Goal: Information Seeking & Learning: Find specific page/section

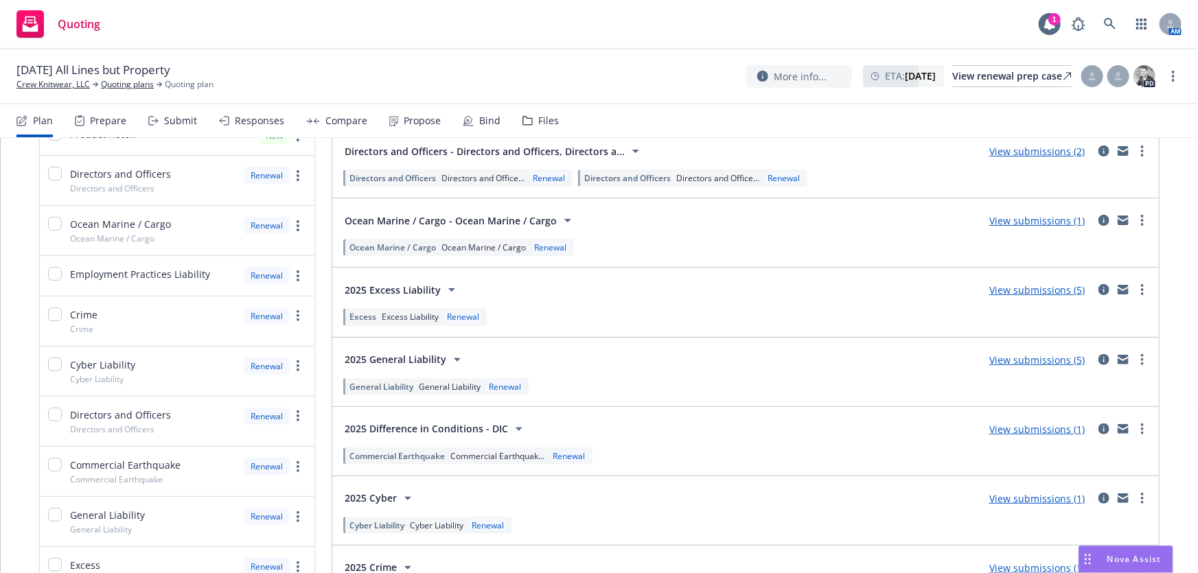
scroll to position [249, 0]
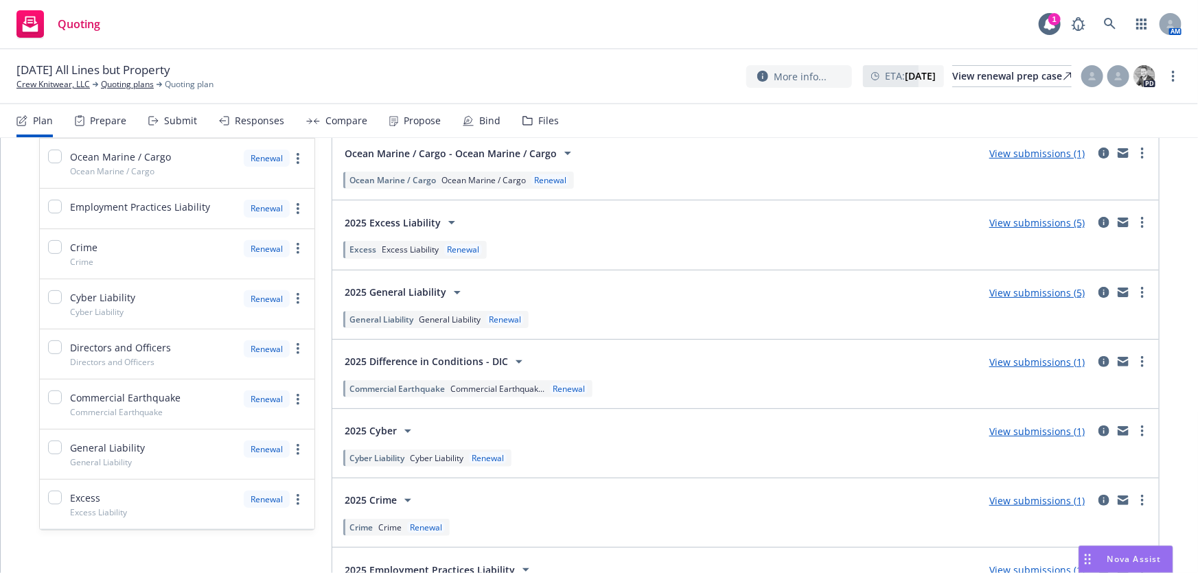
click at [1020, 296] on link "View submissions (5)" at bounding box center [1036, 292] width 95 height 13
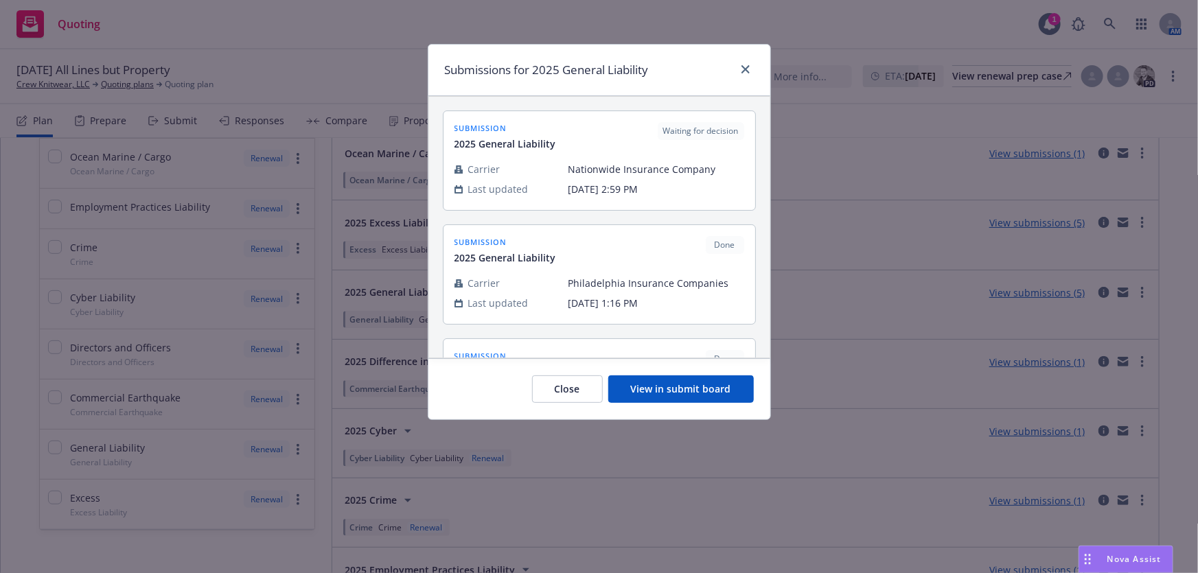
click at [710, 392] on button "View in submit board" at bounding box center [681, 389] width 146 height 27
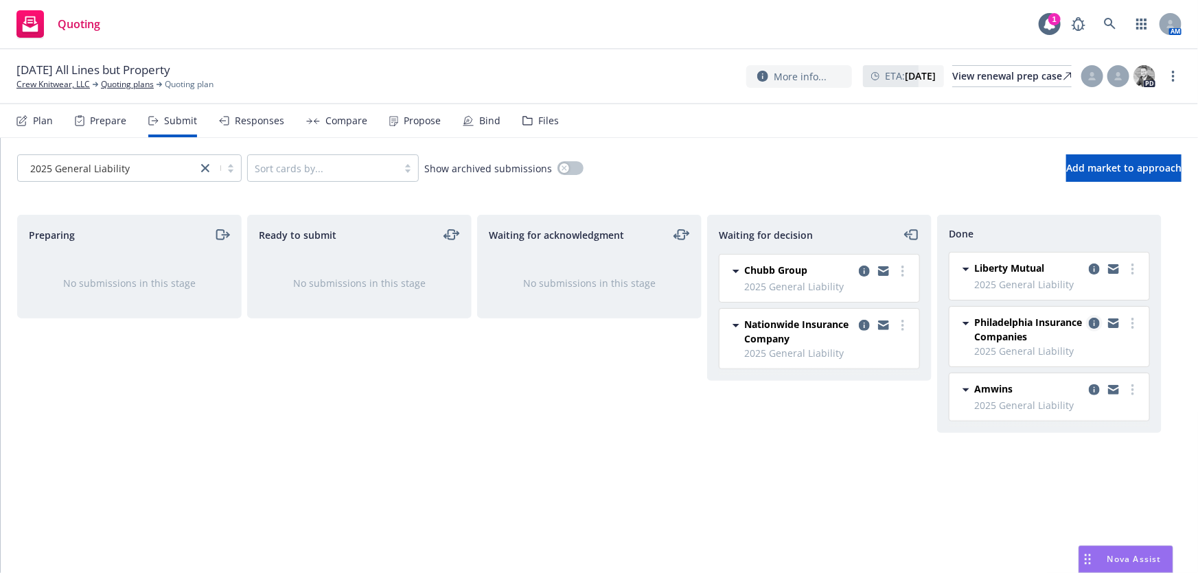
click at [1093, 323] on icon "copy logging email" at bounding box center [1094, 323] width 11 height 11
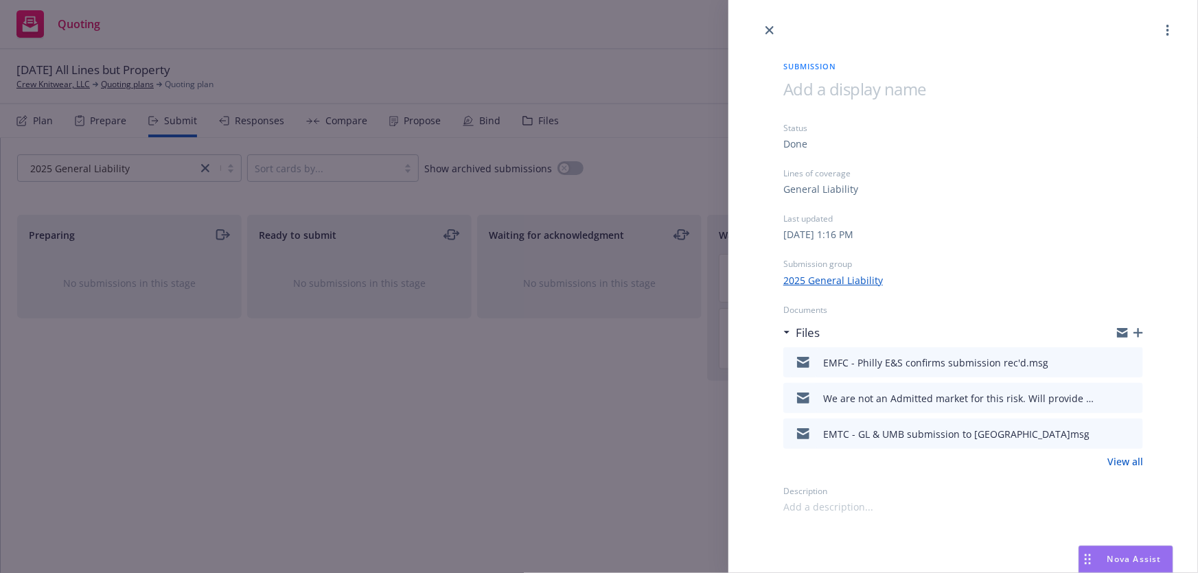
click at [1140, 332] on icon "button" at bounding box center [1138, 333] width 10 height 10
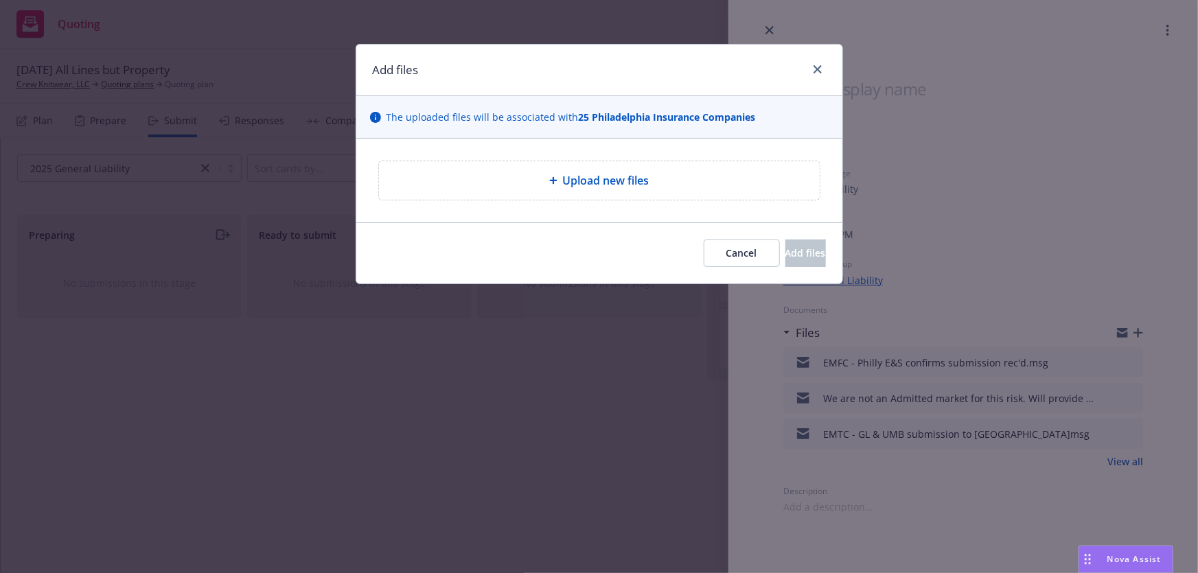
click at [592, 185] on span "Upload new files" at bounding box center [606, 180] width 86 height 16
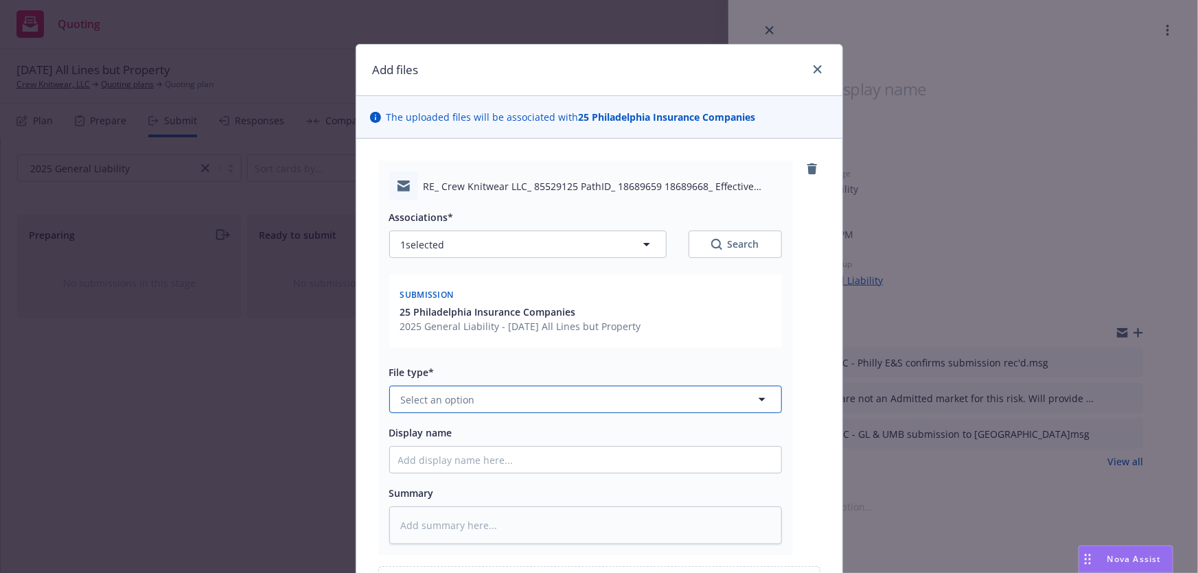
click at [448, 404] on span "Select an option" at bounding box center [438, 400] width 74 height 14
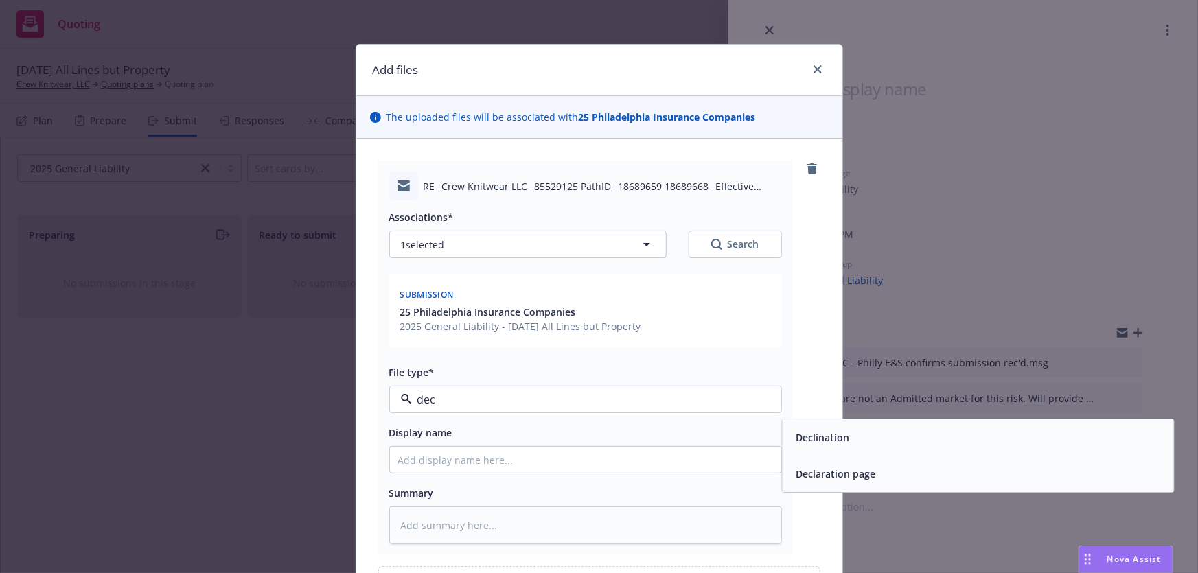
type input "decl"
click at [804, 434] on span "Declination" at bounding box center [823, 438] width 54 height 14
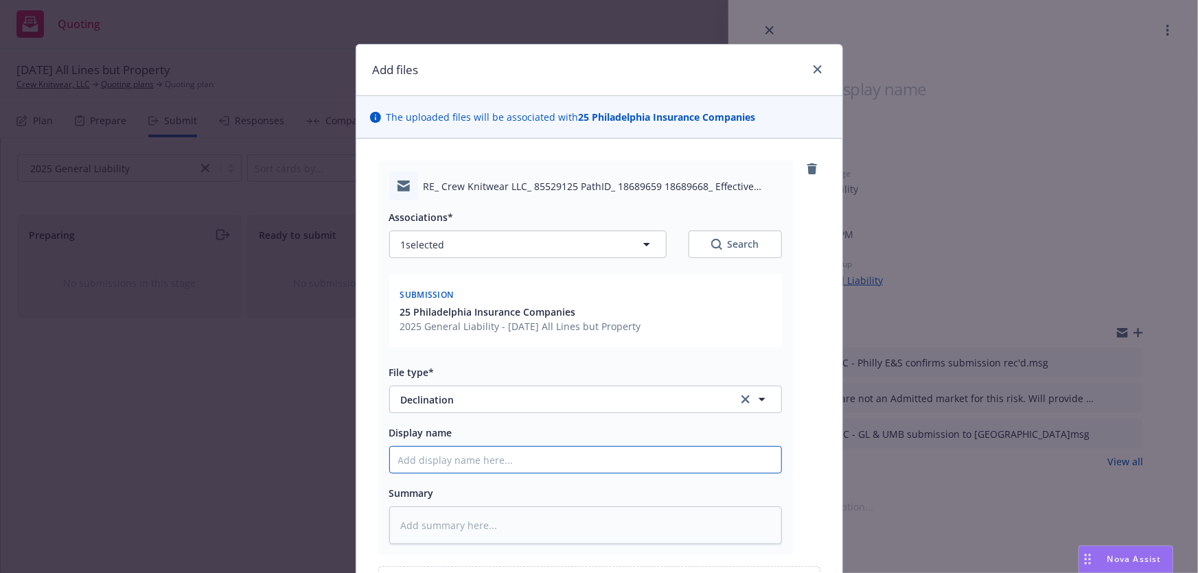
click at [445, 457] on input "Display name" at bounding box center [585, 460] width 391 height 26
type textarea "x"
type input "P"
type textarea "x"
type input "Ph"
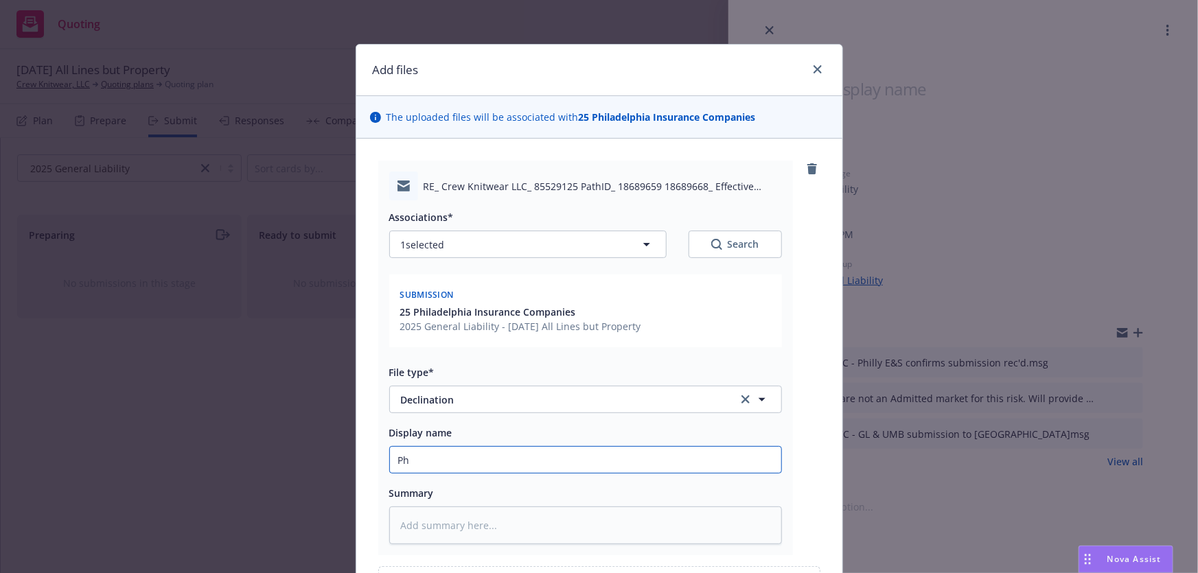
type textarea "x"
type input "Phi"
type textarea "x"
type input "Phil"
type textarea "x"
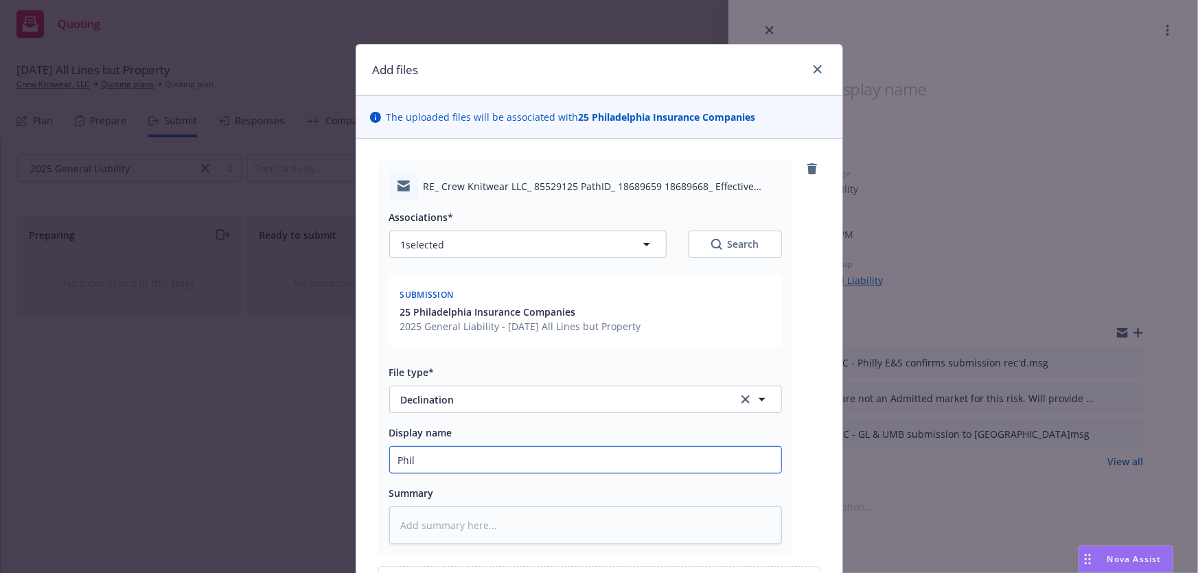
type input "Phill"
type textarea "x"
type input "Philly"
type textarea "x"
type input "Philly"
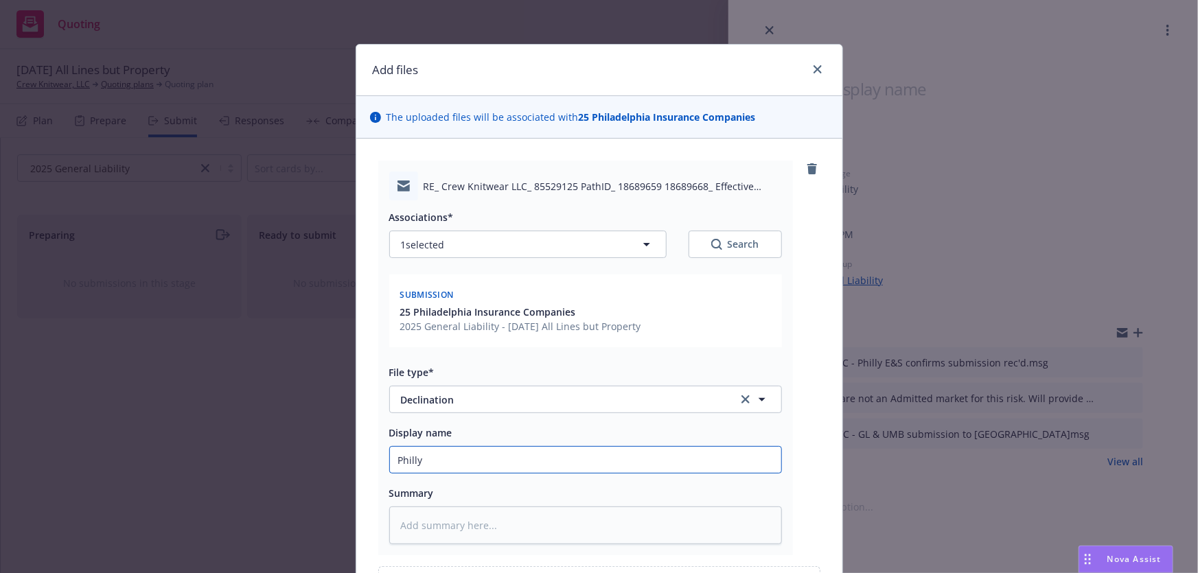
type textarea "x"
type input "Philly E"
type textarea "x"
type input "Philly E&"
type textarea "x"
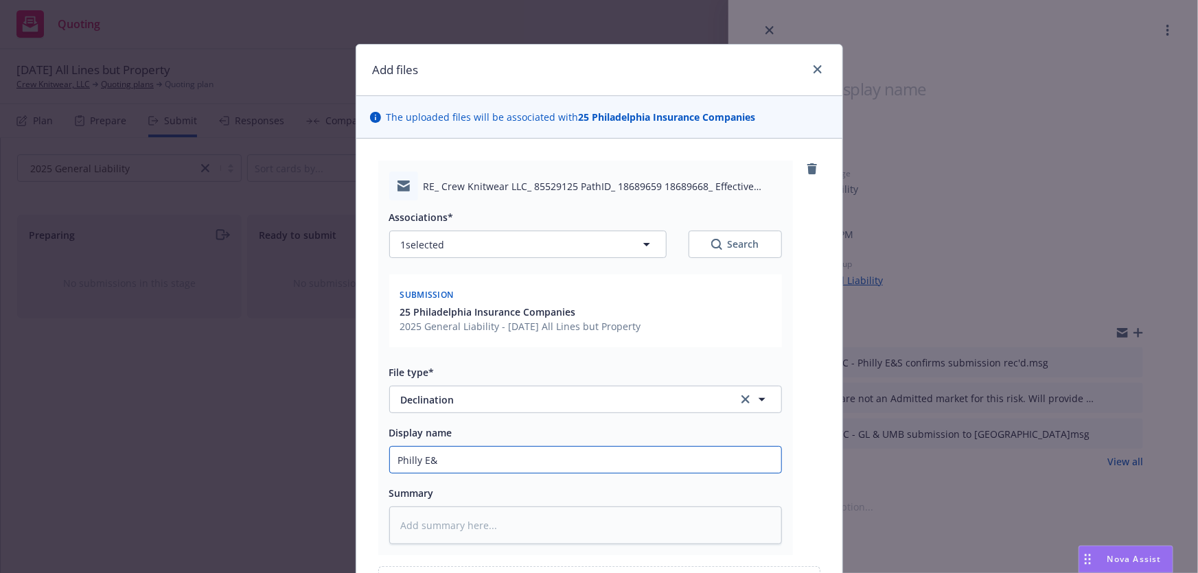
type input "Philly E&S"
type textarea "x"
type input "Philly E&S"
type textarea "x"
type input "Philly E&S d"
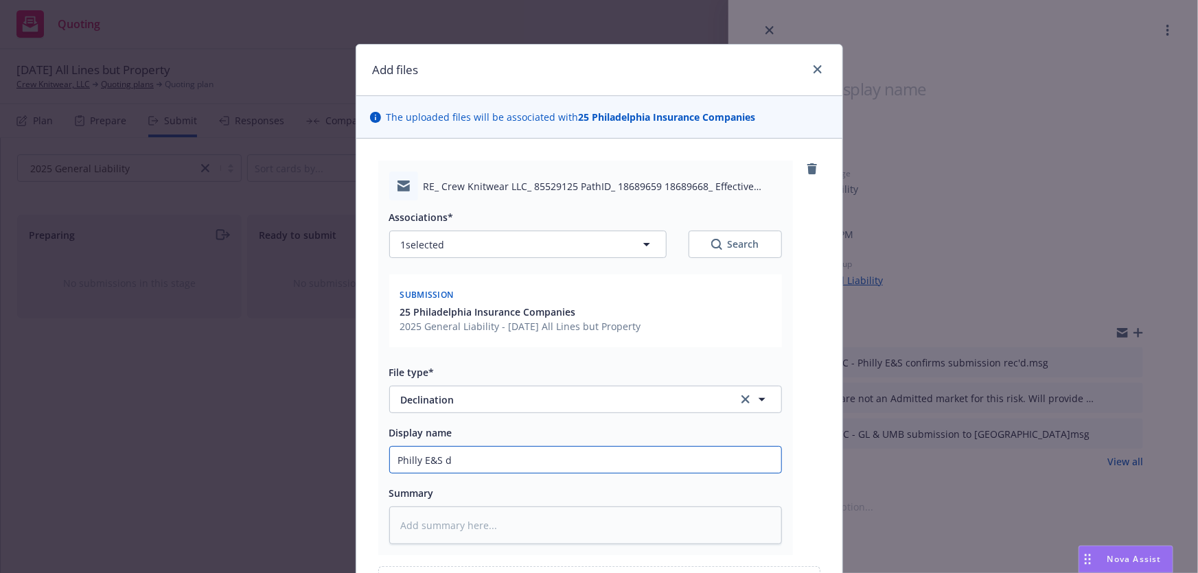
type textarea "x"
type input "Philly E&S de"
type textarea "x"
type input "Philly E&S dec"
type textarea "x"
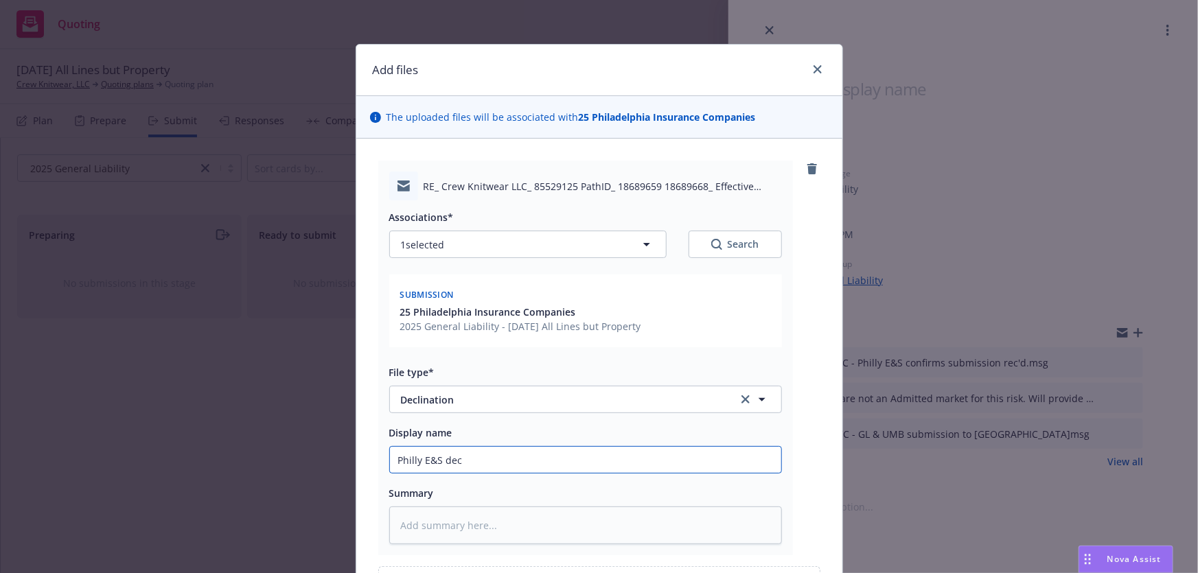
type input "Philly E&S decl"
type textarea "x"
type input "Philly E&S decli"
type textarea "x"
type input "Philly E&S declin"
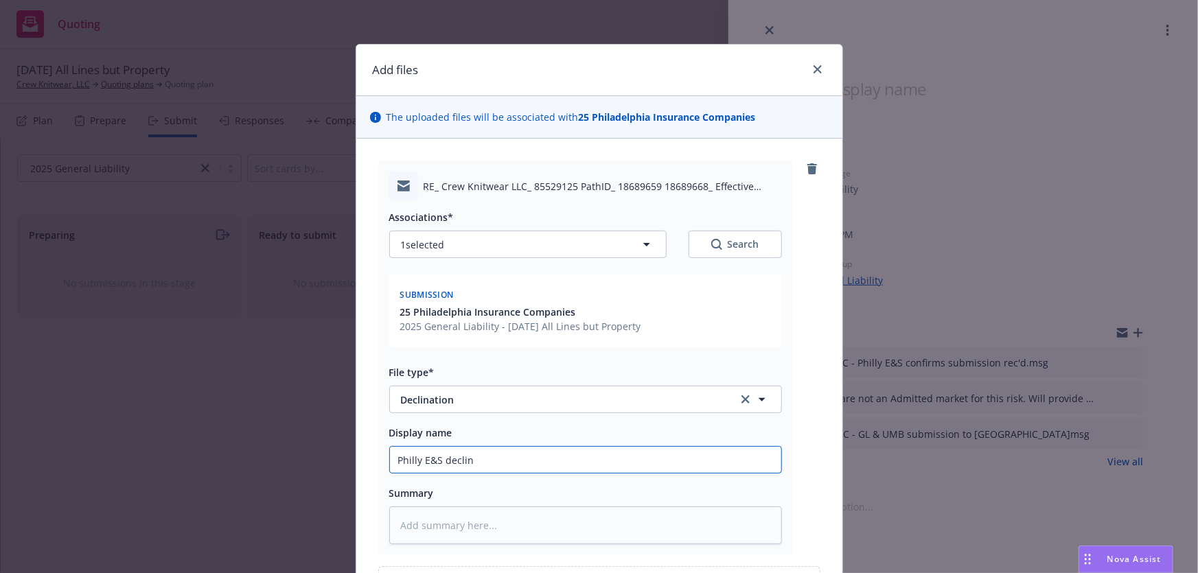
type textarea "x"
type input "Philly E&S decline"
type textarea "x"
type input "Philly E&S declined"
type textarea "x"
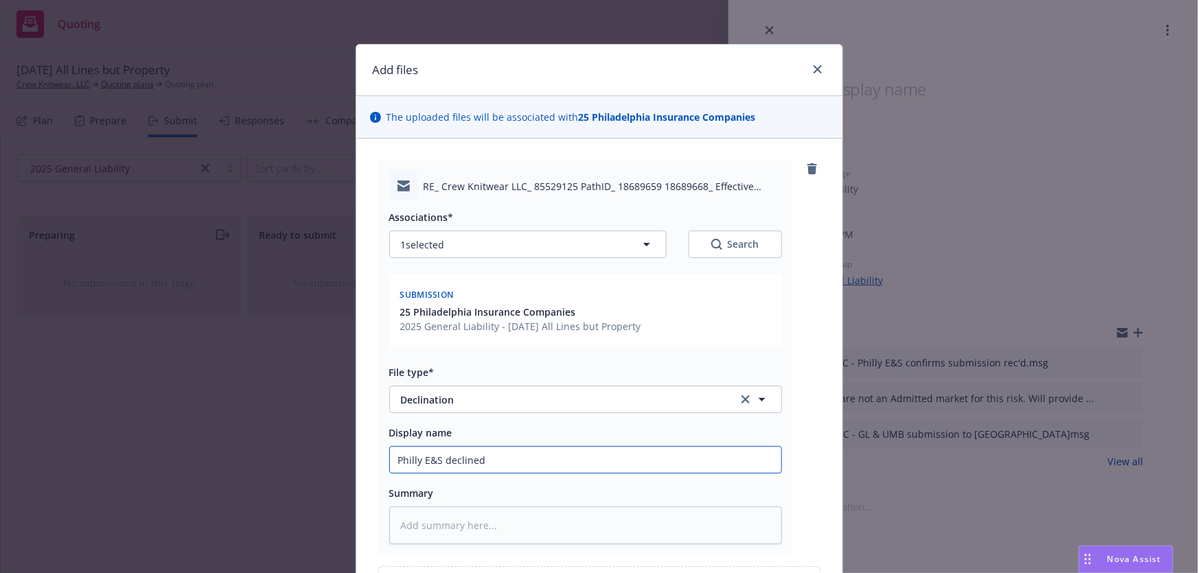
type input "Philly E&S declined"
type textarea "x"
type input "Philly E&S declined -"
type textarea "x"
type input "Philly E&S declined -"
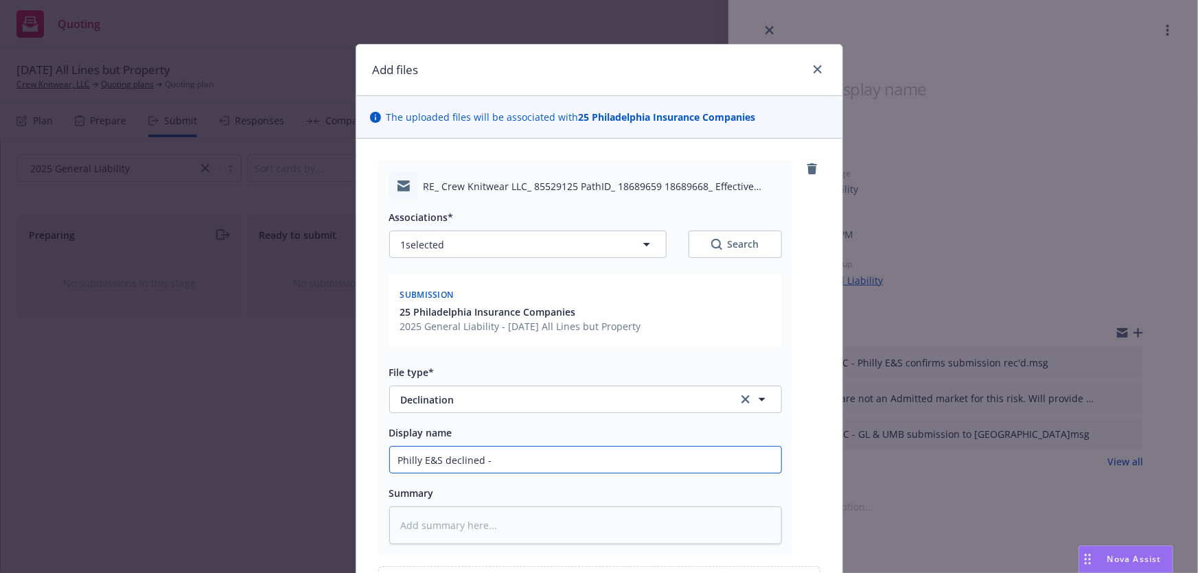
type textarea "x"
type input "Philly E&S declined - c"
type textarea "x"
type input "Philly E&S declined - ca"
type textarea "x"
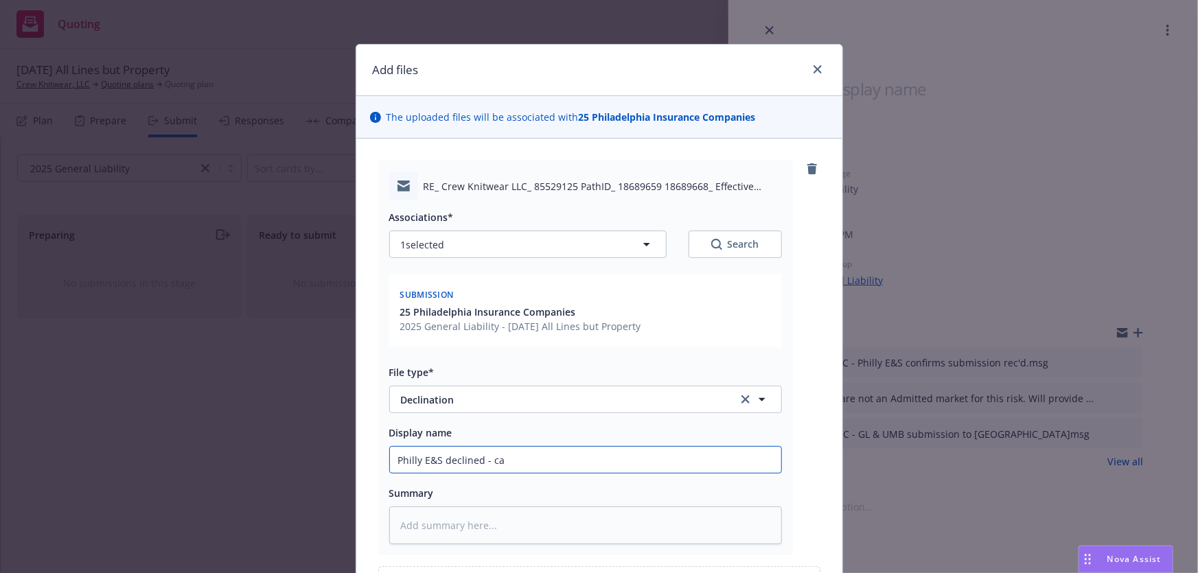
type input "Philly E&S declined - can"
type textarea "x"
type input "Philly E&S declined - cann"
type textarea "x"
type input "Philly E&S declined - canno"
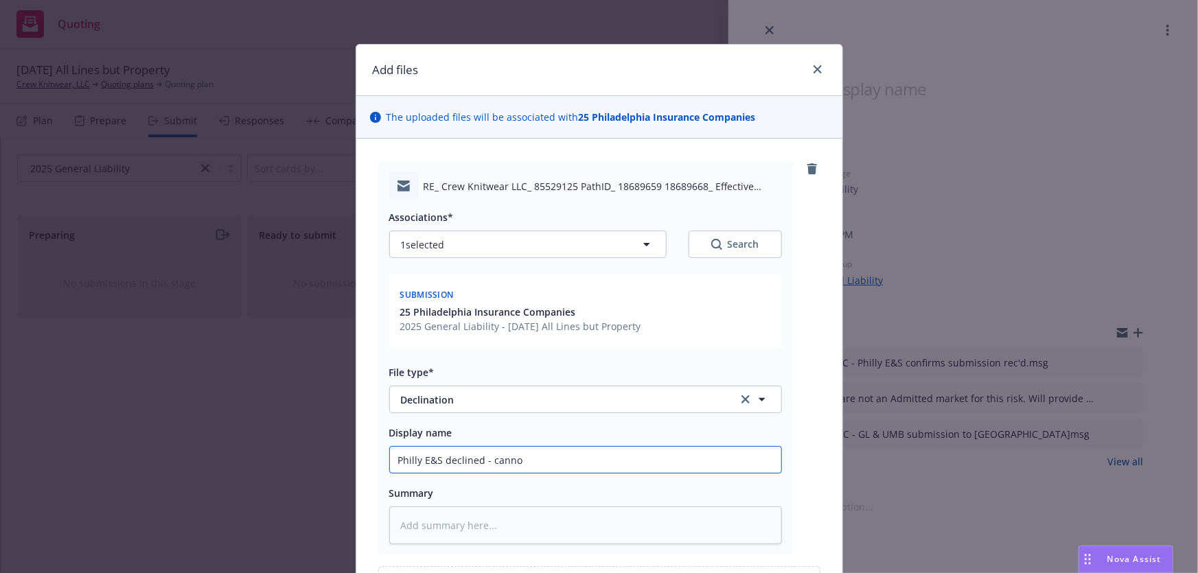
type textarea "x"
type input "Philly E&S declined - cannot"
type textarea "x"
type input "Philly E&S declined - cannot"
type textarea "x"
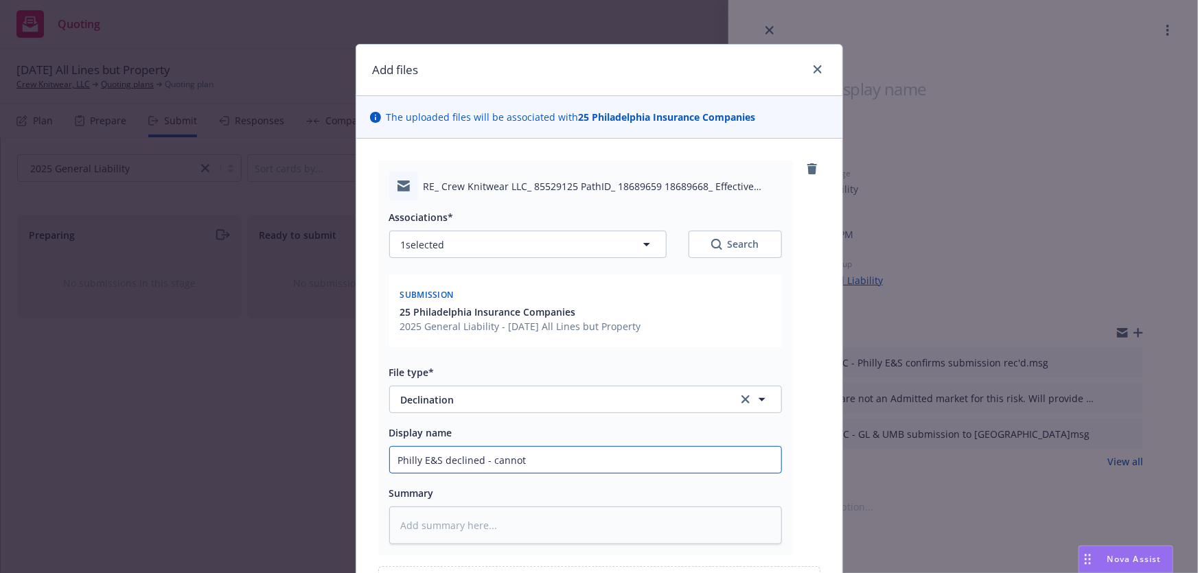
type input "Philly E&S declined - cannot c"
type textarea "x"
type input "Philly E&S declined - cannot co"
type textarea "x"
type input "Philly E&S declined - cannot com"
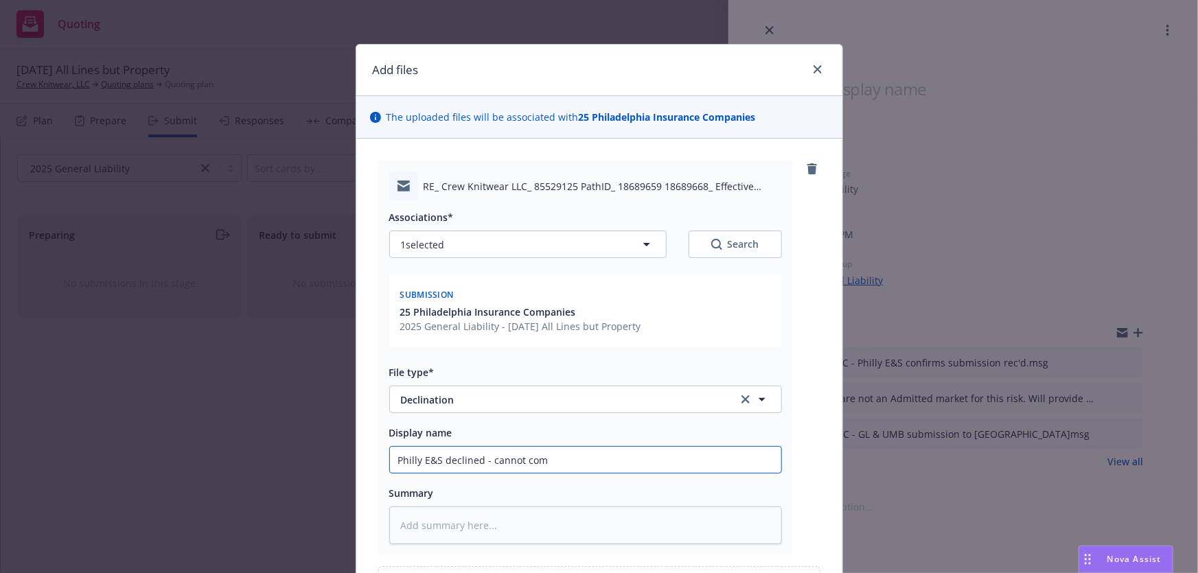
type textarea "x"
type input "Philly E&S declined - cannot comp"
type textarea "x"
type input "Philly E&S declined - cannot compe"
type textarea "x"
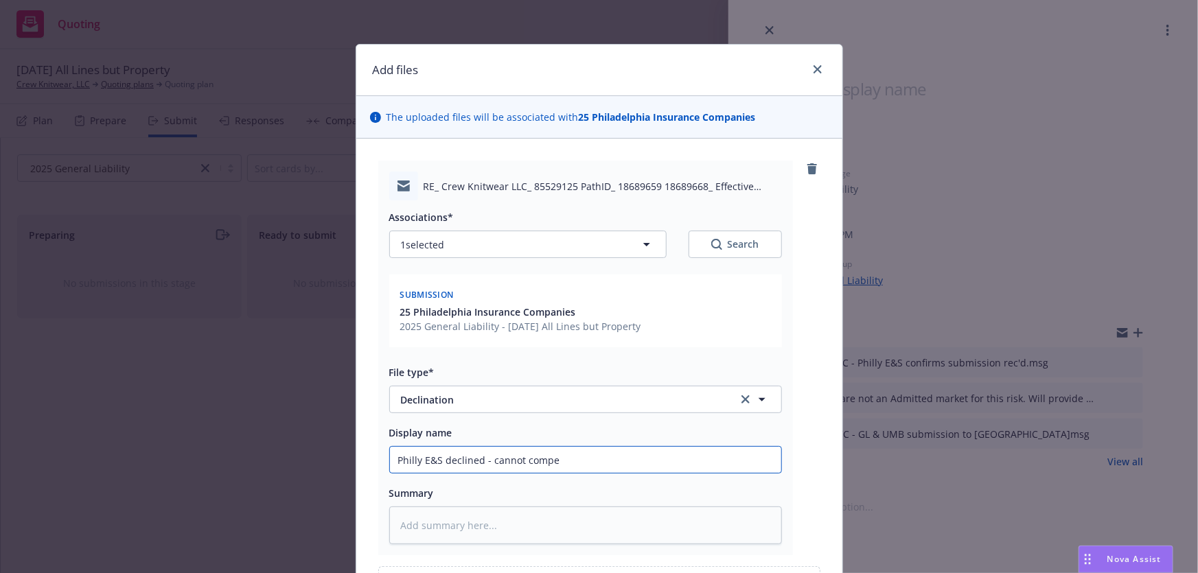
type input "Philly E&S declined - cannot compet"
type textarea "x"
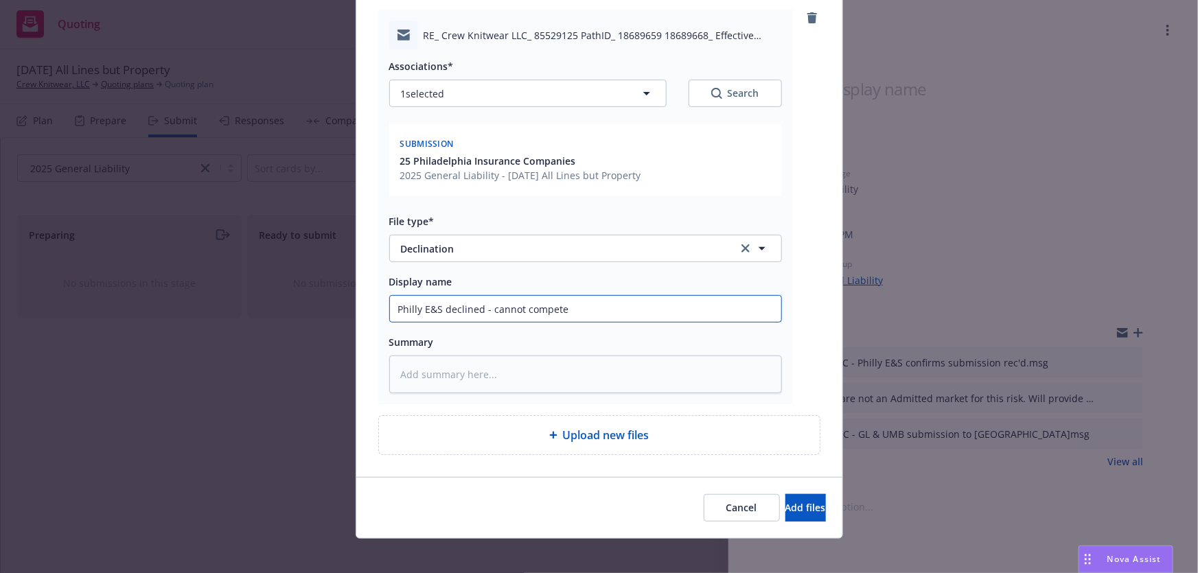
scroll to position [159, 0]
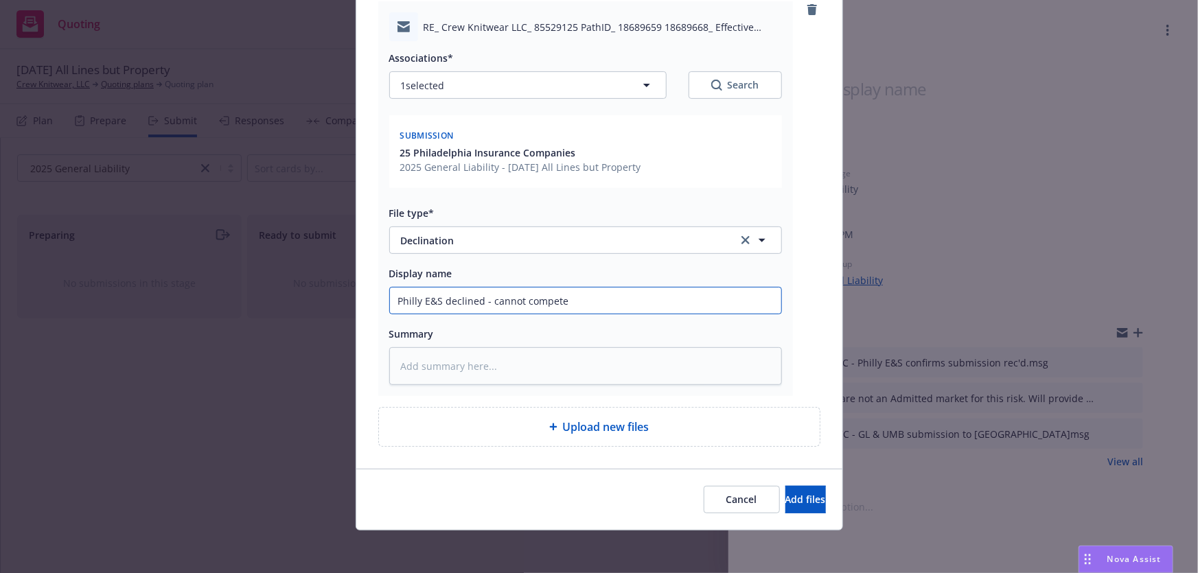
type input "Philly E&S declined - cannot compete"
click at [763, 516] on div "Cancel Add files" at bounding box center [599, 499] width 486 height 61
click at [785, 494] on span "Add files" at bounding box center [805, 499] width 41 height 13
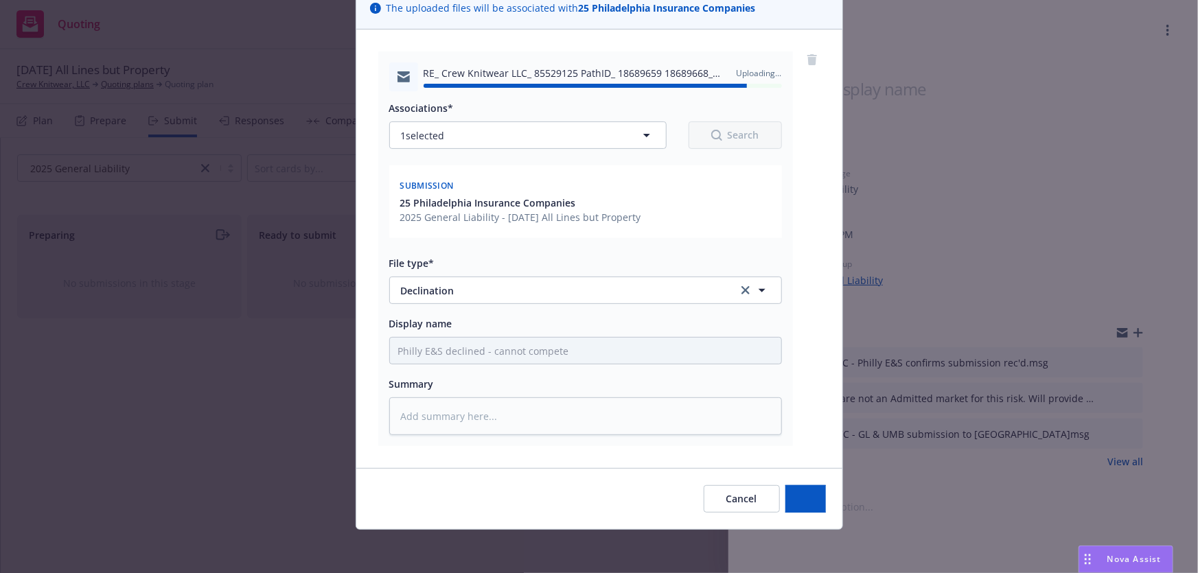
type textarea "x"
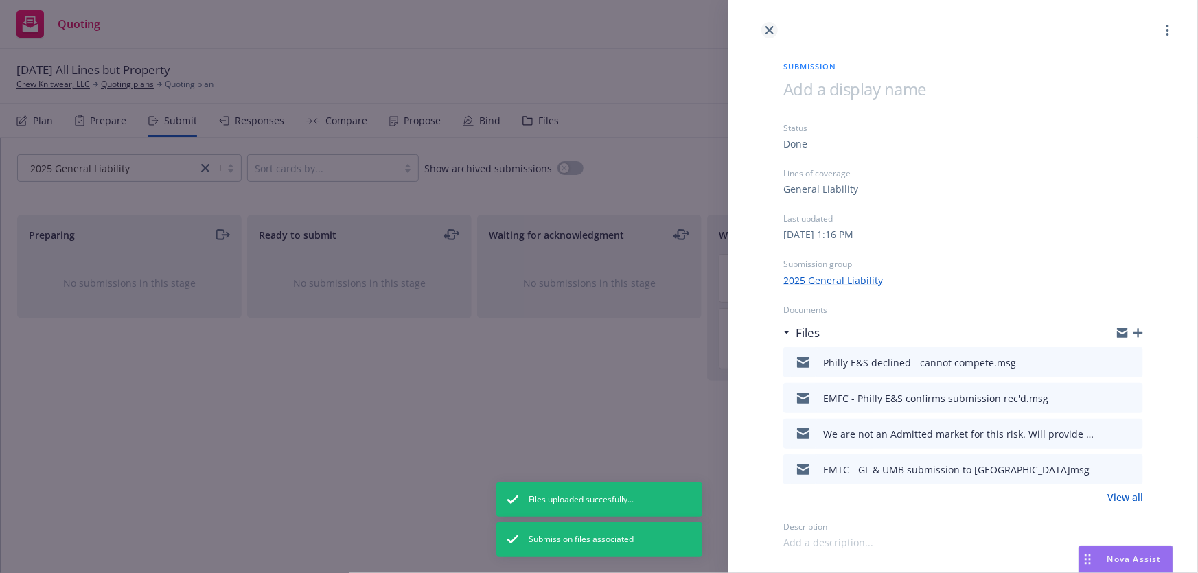
click at [773, 32] on icon "close" at bounding box center [769, 30] width 8 height 8
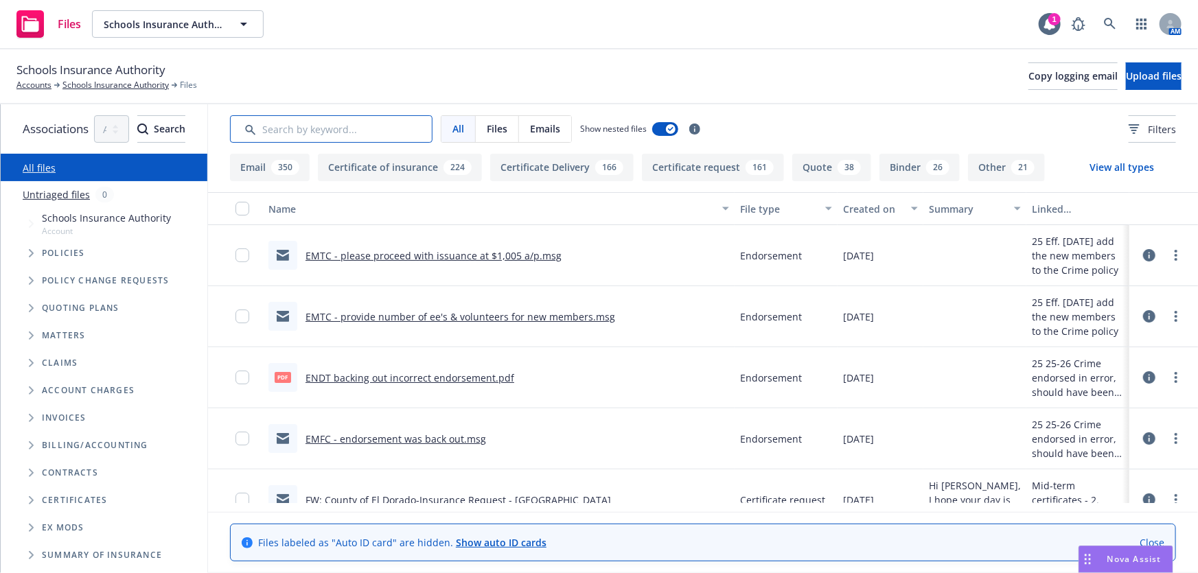
click at [381, 129] on input "Search by keyword..." at bounding box center [331, 128] width 203 height 27
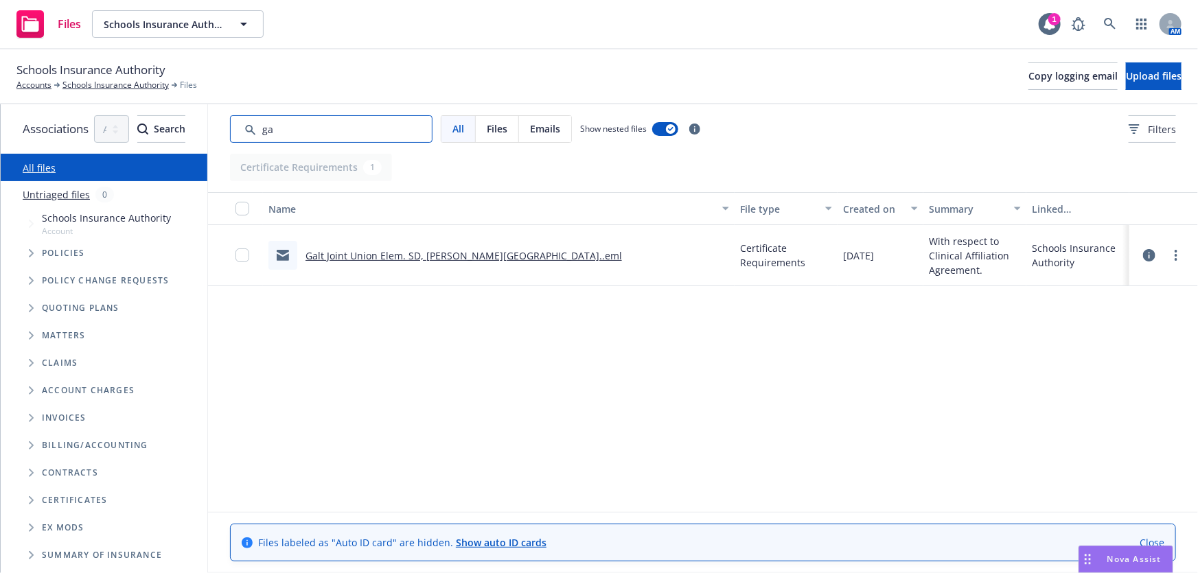
type input "g"
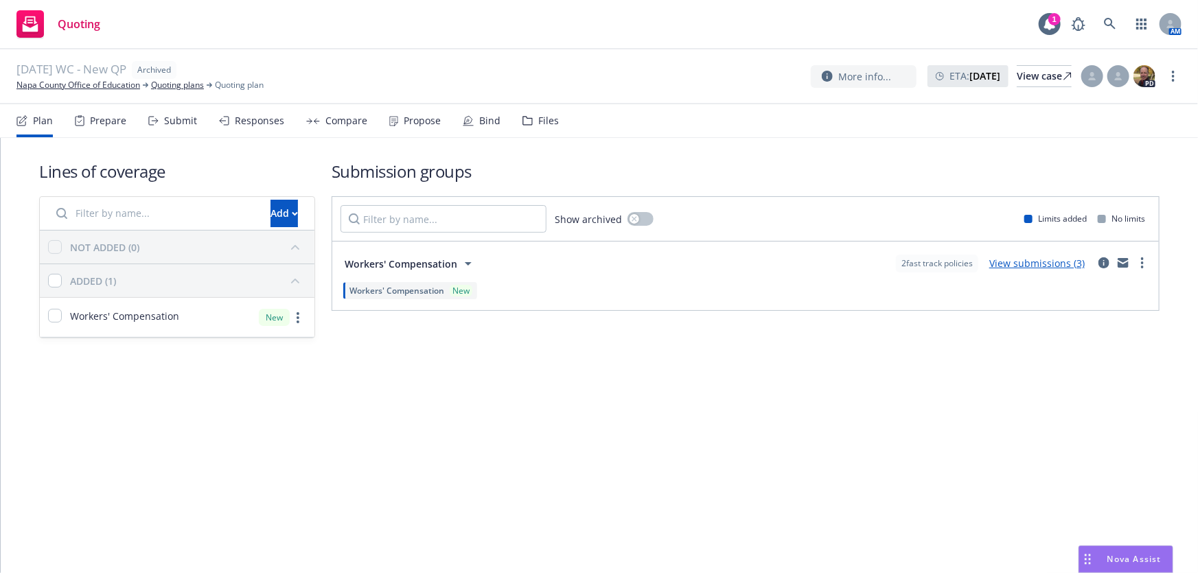
click at [1012, 267] on link "View submissions (3)" at bounding box center [1036, 263] width 95 height 13
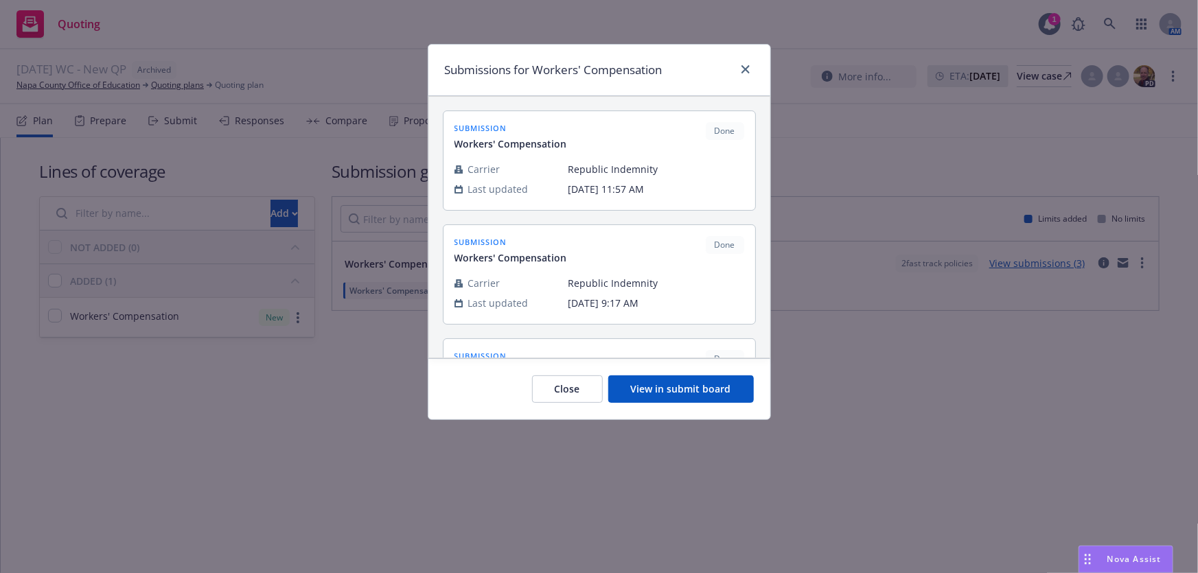
click at [686, 388] on button "View in submit board" at bounding box center [681, 389] width 146 height 27
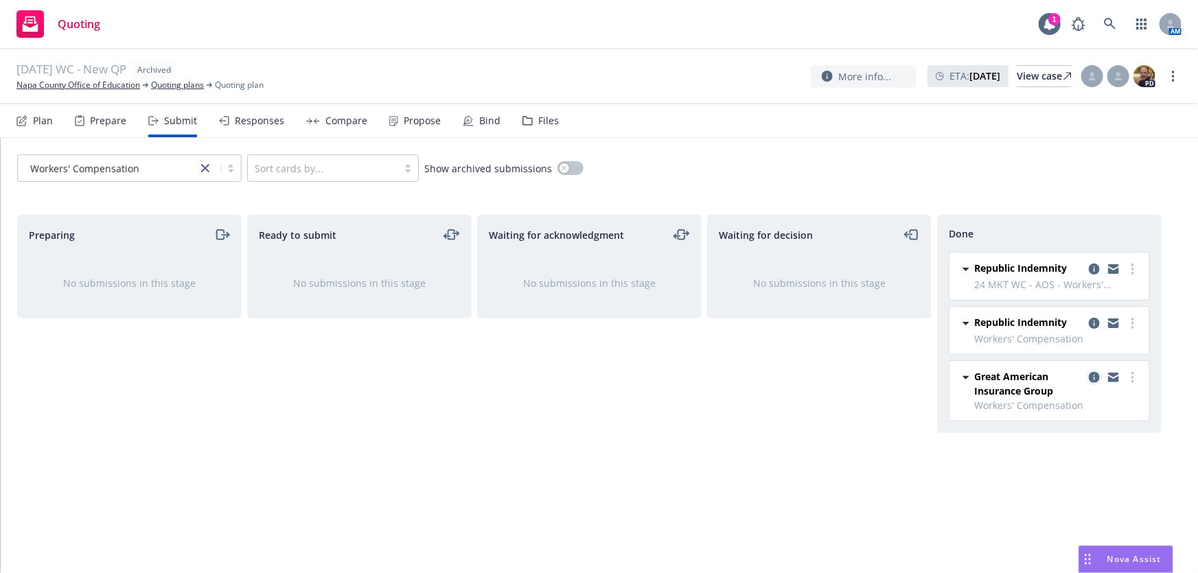
click at [1093, 375] on icon "copy logging email" at bounding box center [1094, 377] width 11 height 11
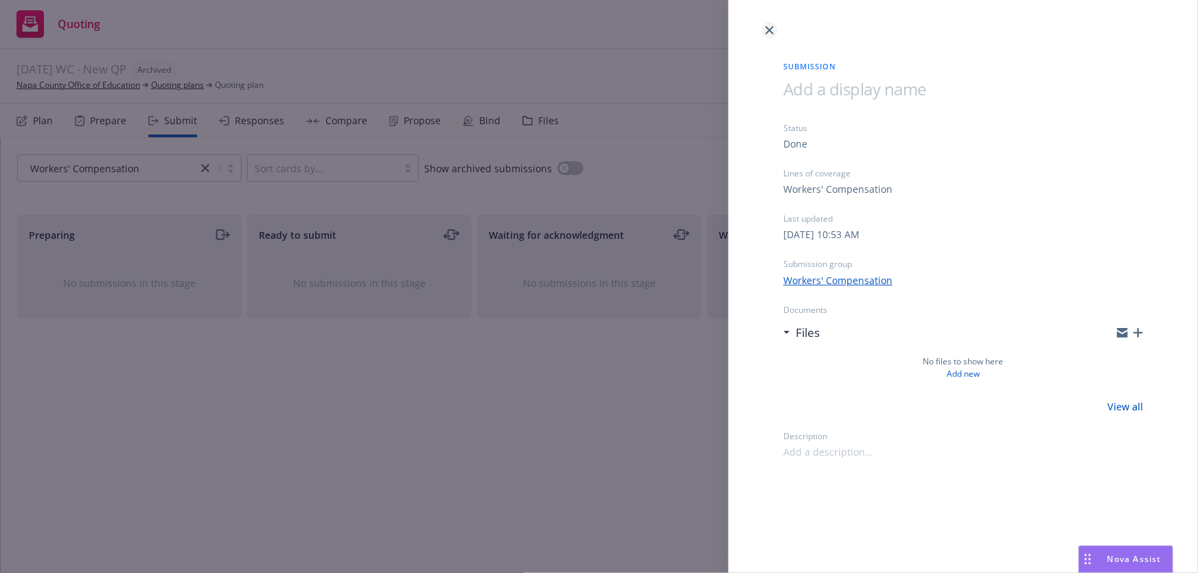
click at [774, 30] on icon "close" at bounding box center [769, 30] width 8 height 8
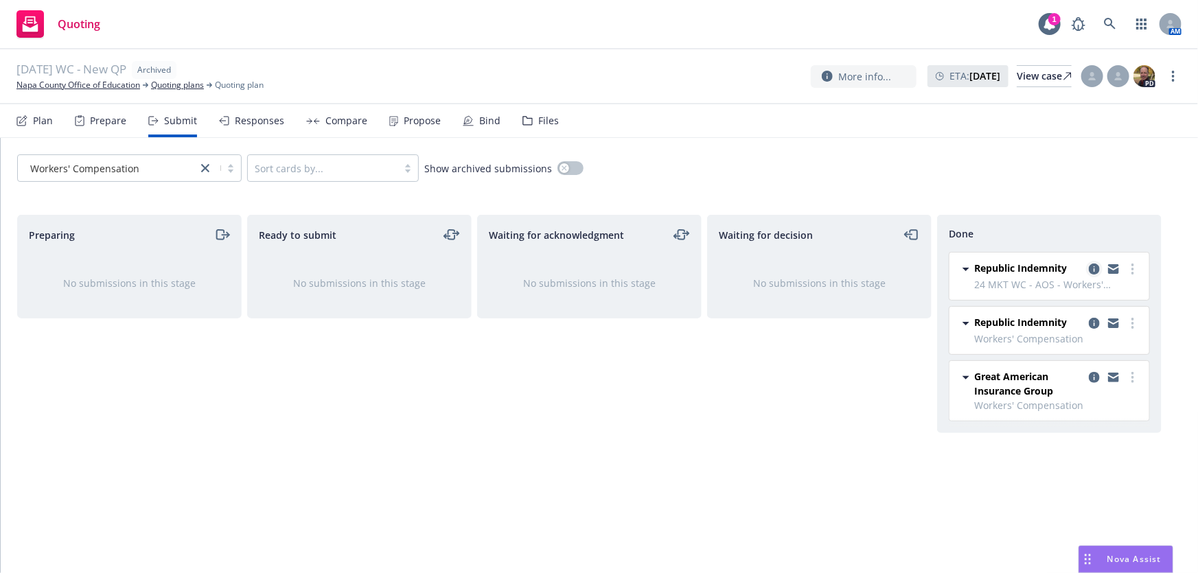
click at [1090, 266] on icon "copy logging email" at bounding box center [1094, 269] width 11 height 11
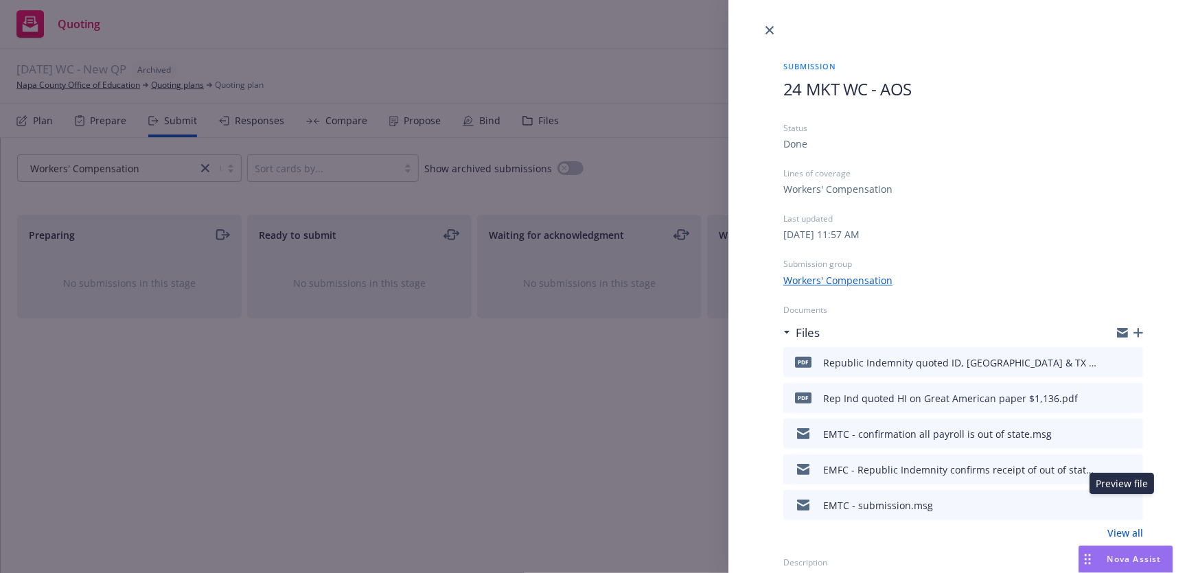
click at [1124, 504] on icon "preview file" at bounding box center [1130, 505] width 12 height 10
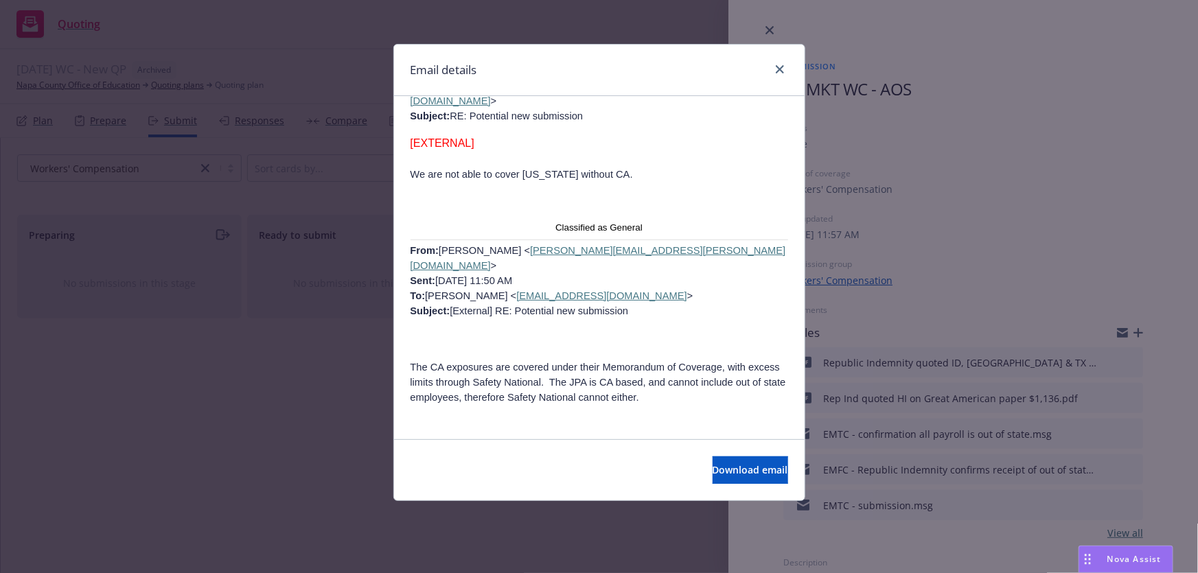
scroll to position [1218, 0]
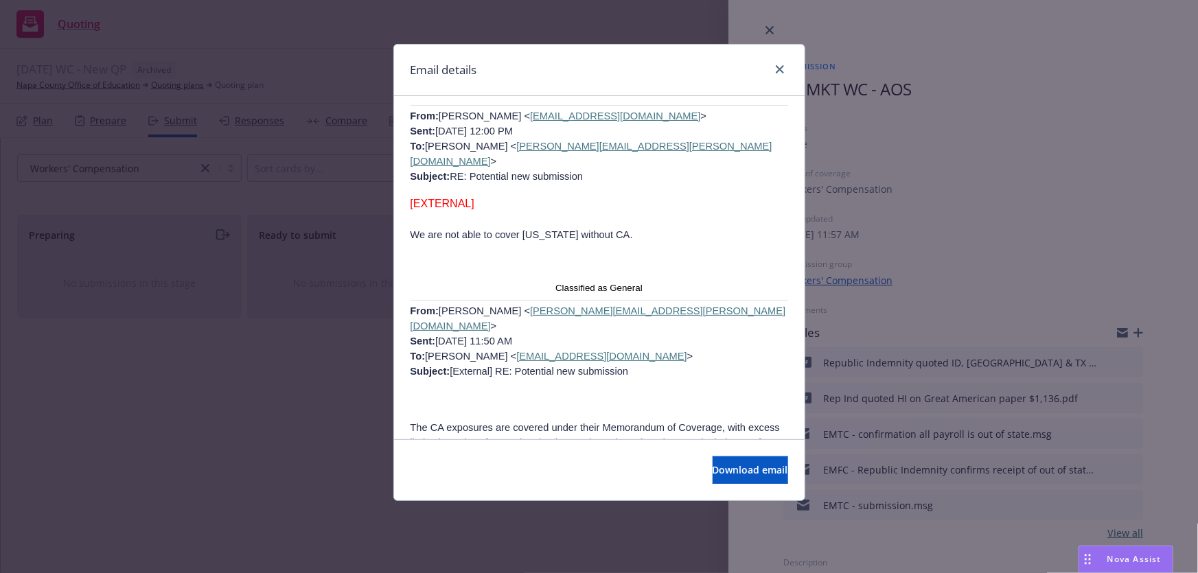
drag, startPoint x: 510, startPoint y: 376, endPoint x: 592, endPoint y: 390, distance: 83.0
click at [592, 420] on p "The CA exposures are covered under their Memorandum of Coverage, with excess li…" at bounding box center [600, 442] width 378 height 45
copy span "The JPA is CA based, and cannot include out of state employees, therefore Safet…"
click at [778, 71] on icon "close" at bounding box center [780, 69] width 8 height 8
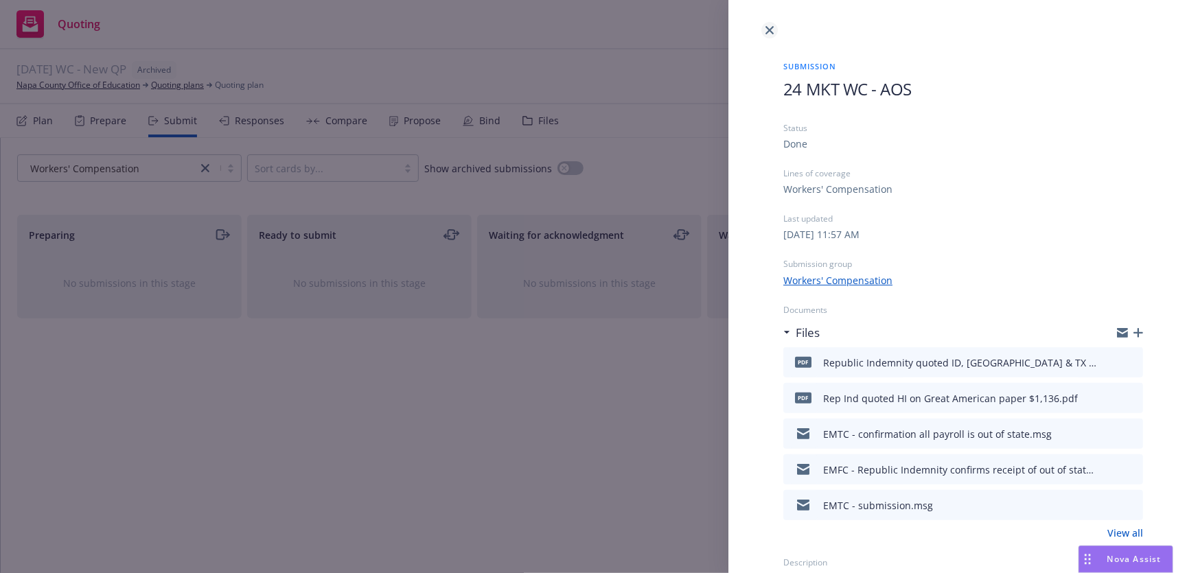
click at [768, 28] on icon "close" at bounding box center [769, 30] width 8 height 8
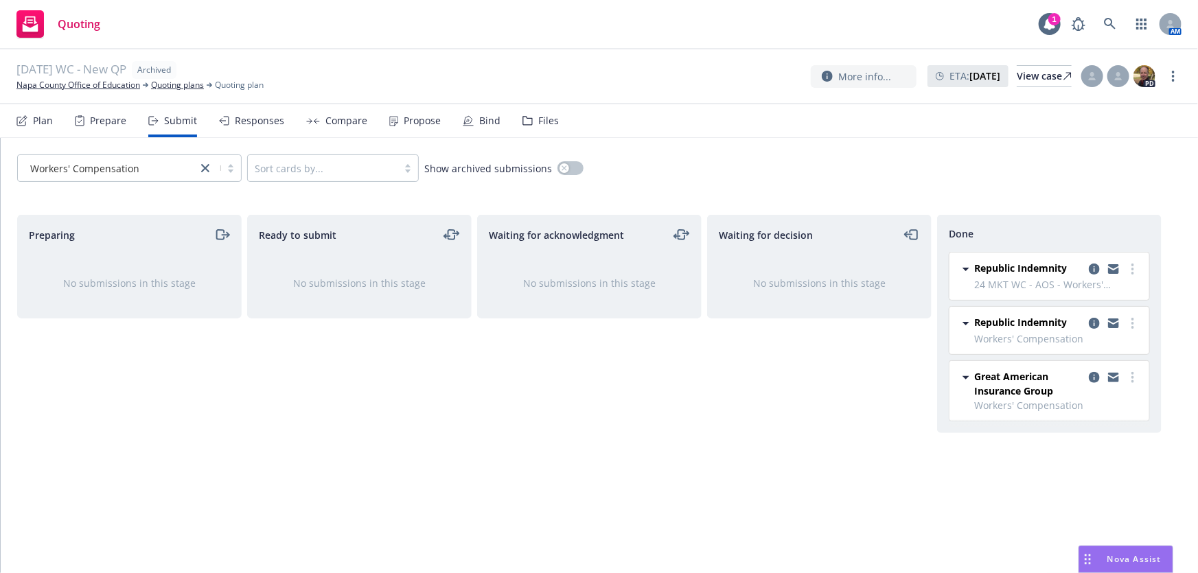
click at [317, 505] on div "Ready to submit No submissions in this stage" at bounding box center [359, 380] width 224 height 330
click at [48, 84] on link "Napa County Office of Education" at bounding box center [78, 85] width 124 height 12
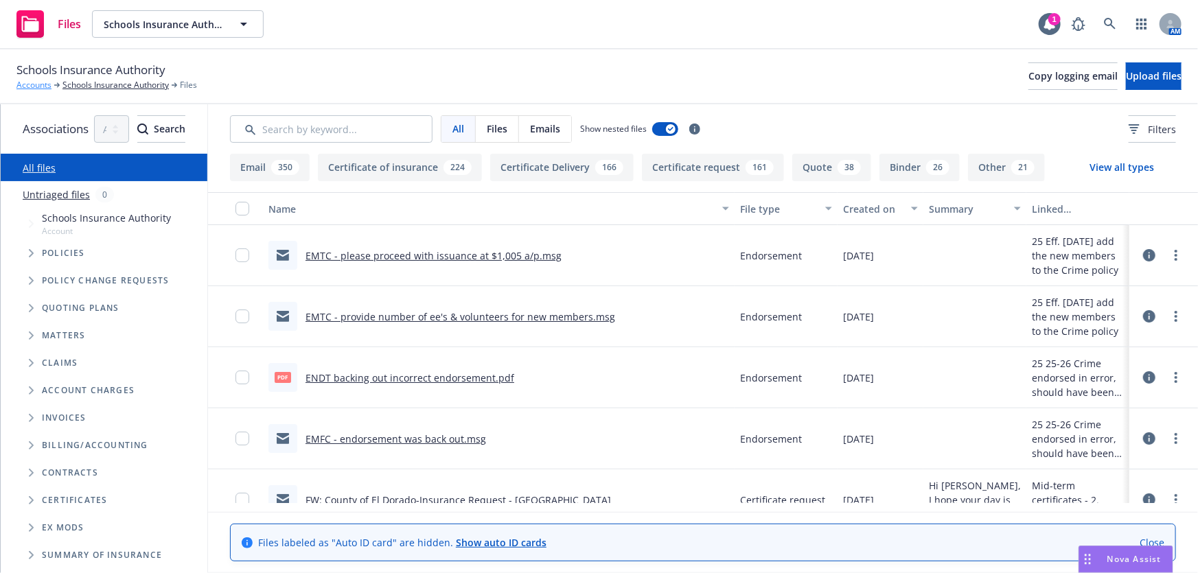
click at [32, 82] on link "Accounts" at bounding box center [33, 85] width 35 height 12
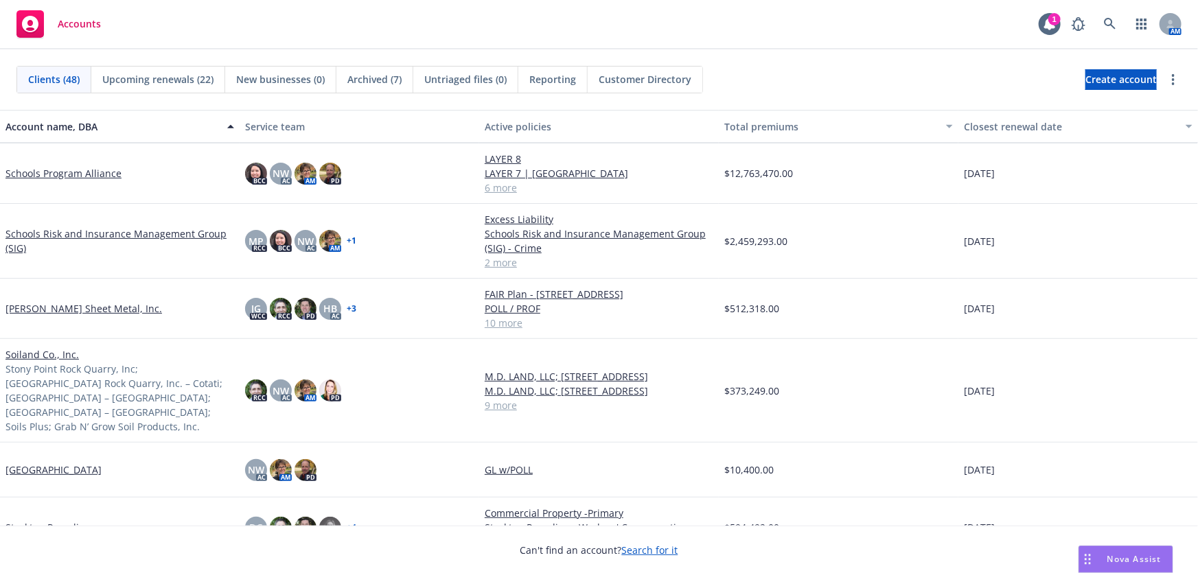
scroll to position [1934, 0]
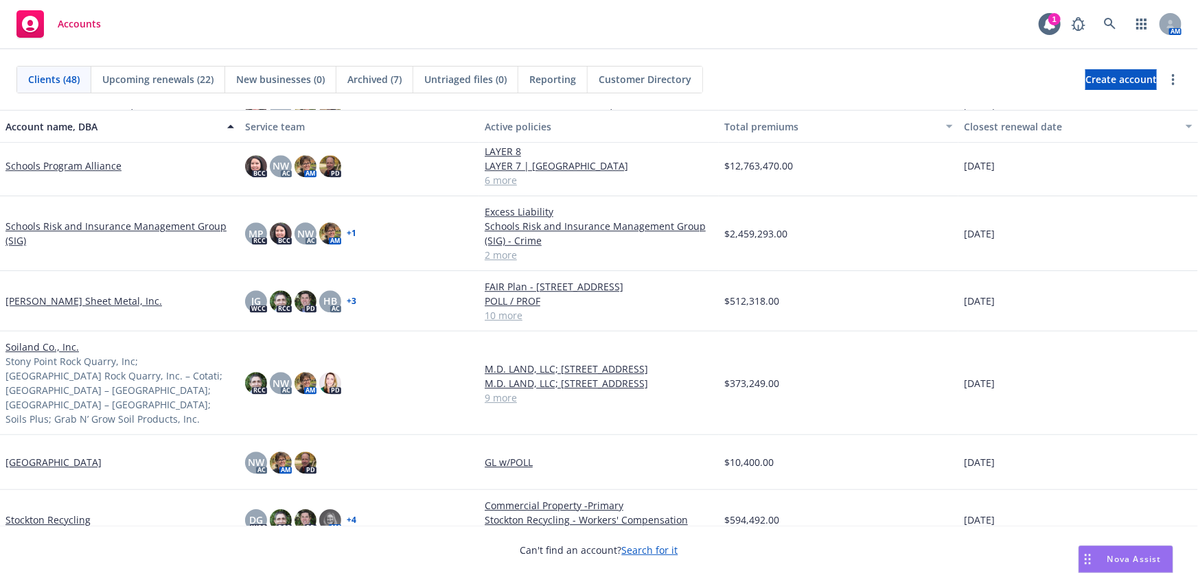
click at [65, 298] on link "[PERSON_NAME] Sheet Metal, Inc." at bounding box center [83, 301] width 157 height 14
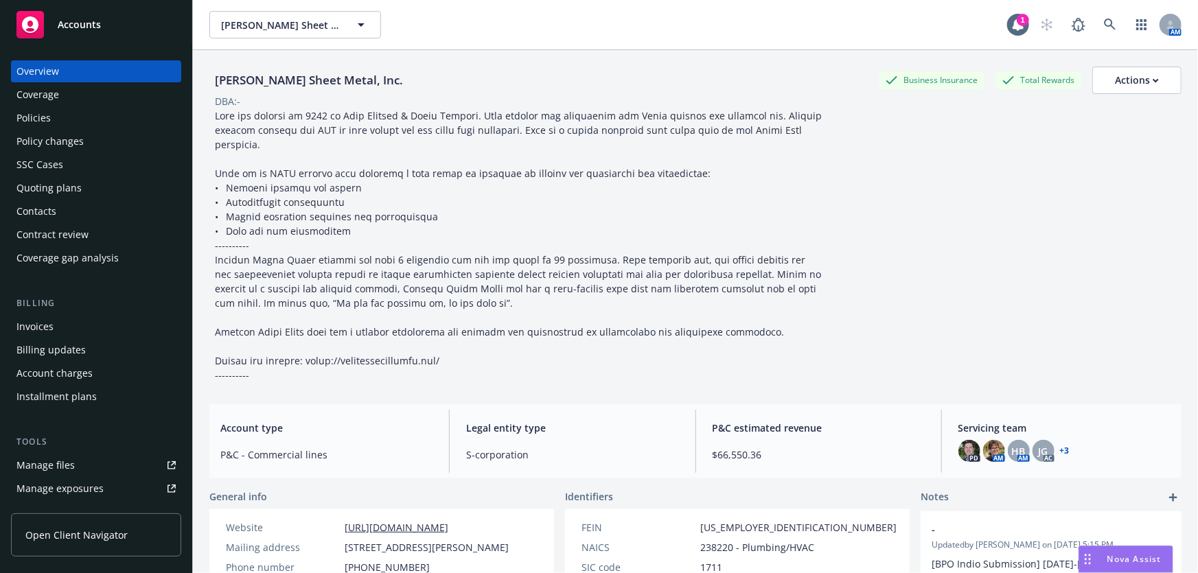
click at [43, 467] on div "Manage files" at bounding box center [45, 465] width 58 height 22
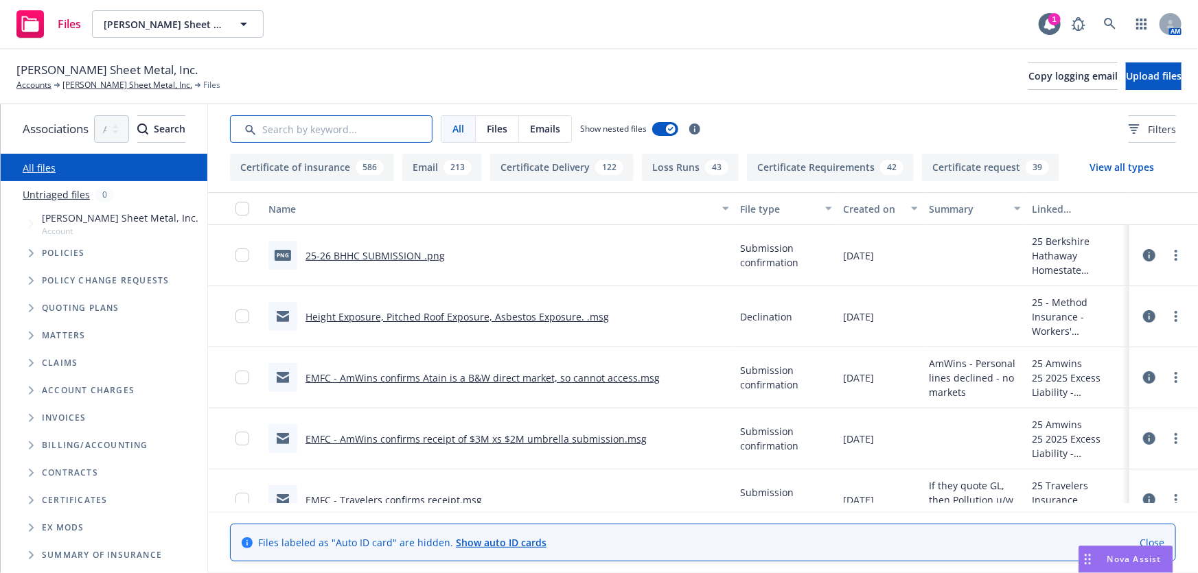
click at [336, 129] on input "Search by keyword..." at bounding box center [331, 128] width 203 height 27
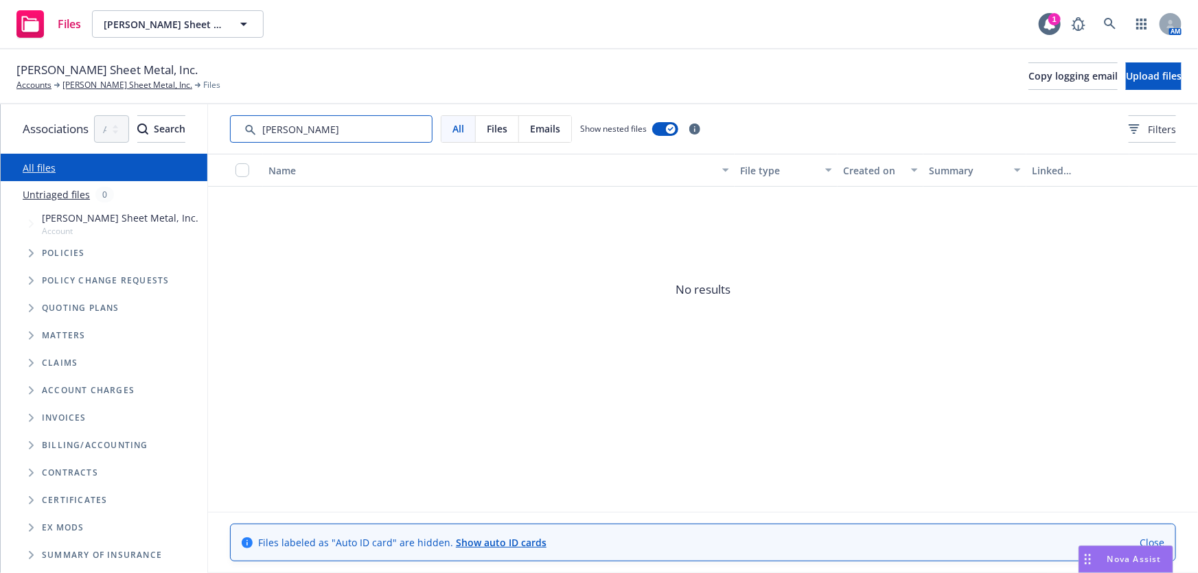
click at [228, 129] on div "Associations All years 2027 2026 2025 2024 2023 2022 2021 2020 2019 2018 2017 2…" at bounding box center [599, 338] width 1197 height 469
type input "JLC"
click at [89, 86] on link "[PERSON_NAME] Sheet Metal, Inc." at bounding box center [127, 85] width 130 height 12
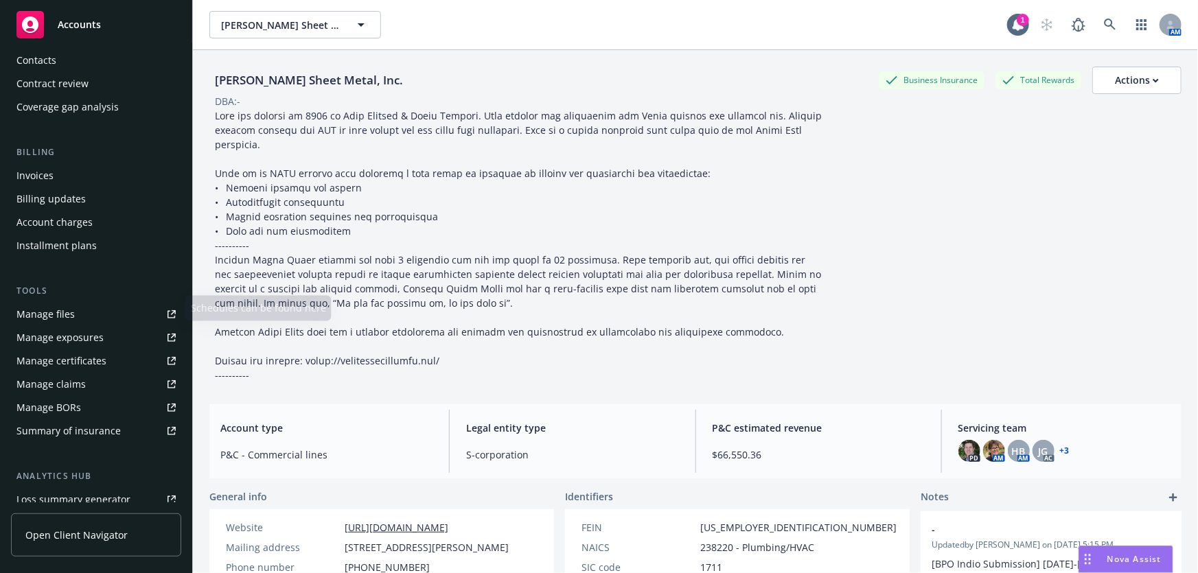
scroll to position [187, 0]
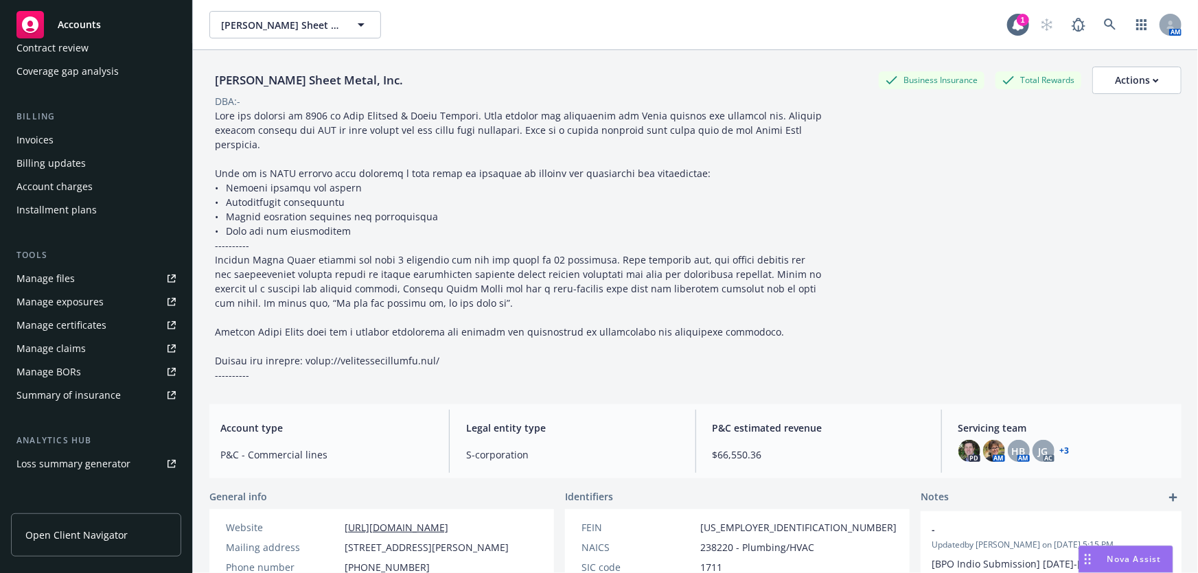
click at [61, 322] on div "Manage certificates" at bounding box center [61, 325] width 90 height 22
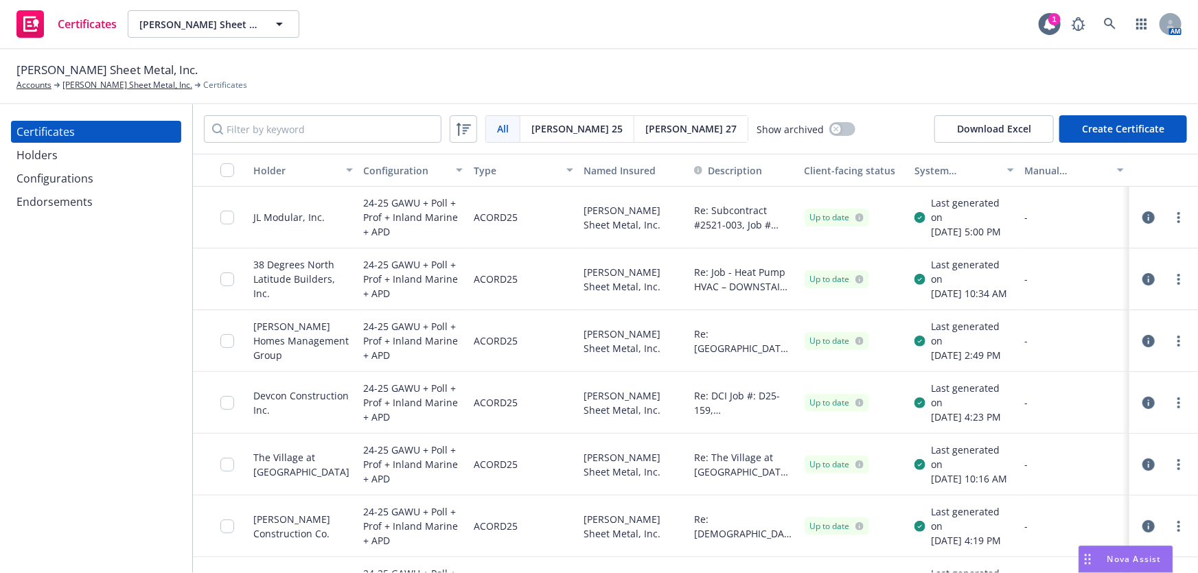
click at [43, 153] on div "Holders" at bounding box center [36, 155] width 41 height 22
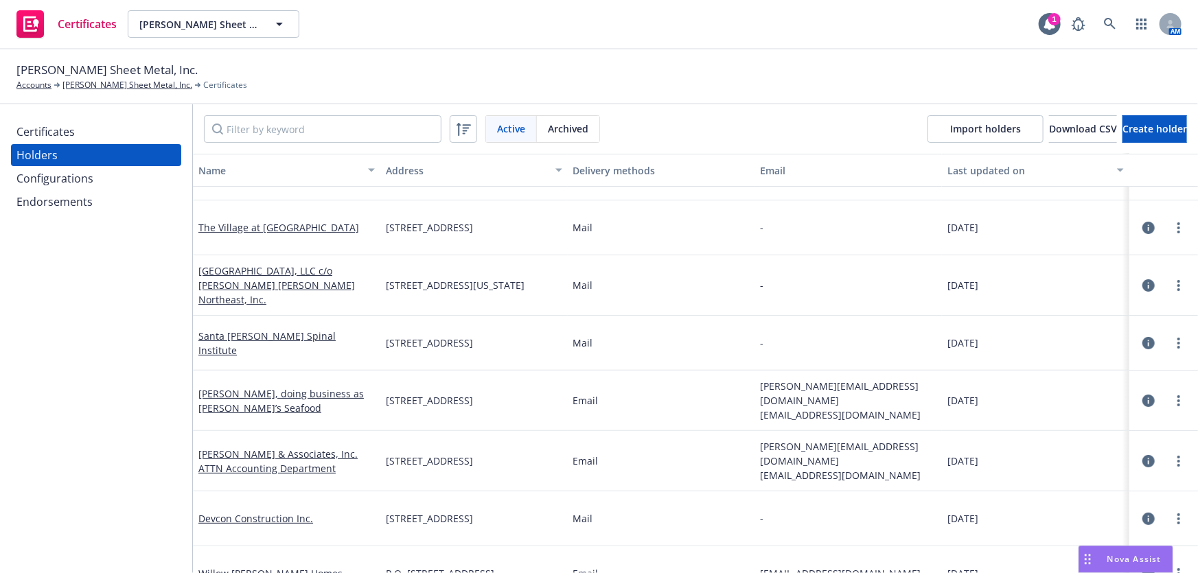
scroll to position [62, 0]
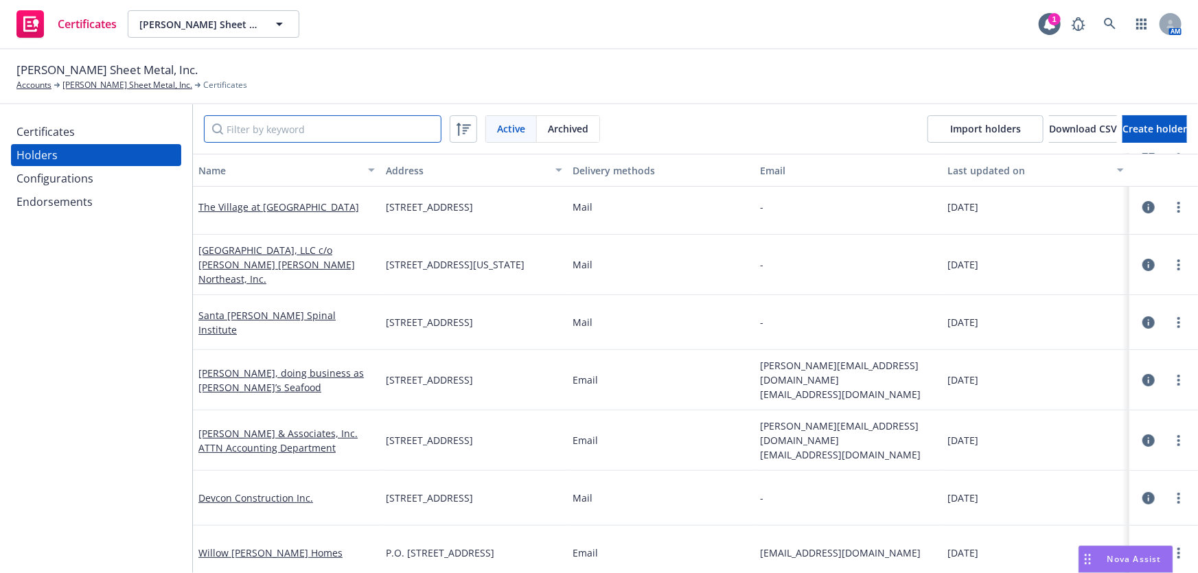
click at [240, 131] on input "Filter by keyword" at bounding box center [323, 128] width 238 height 27
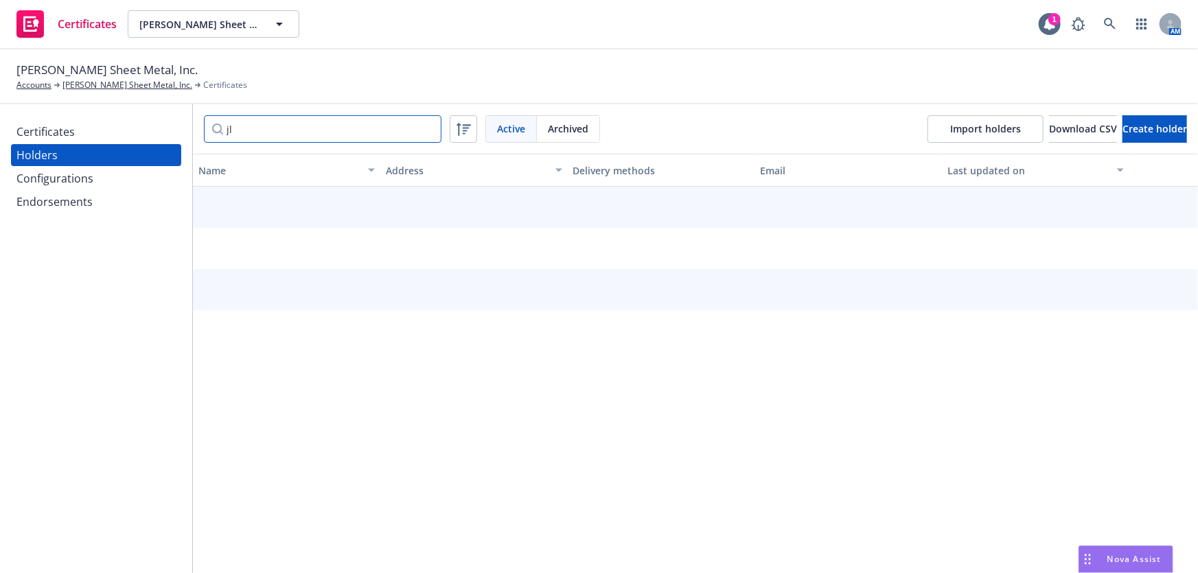
scroll to position [0, 0]
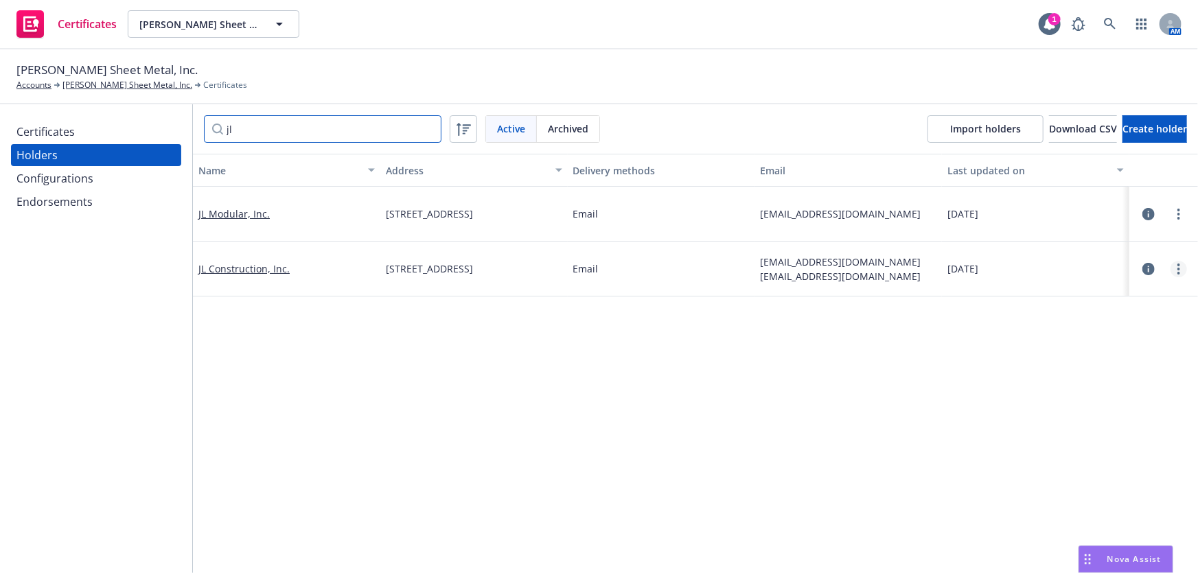
type input "jl"
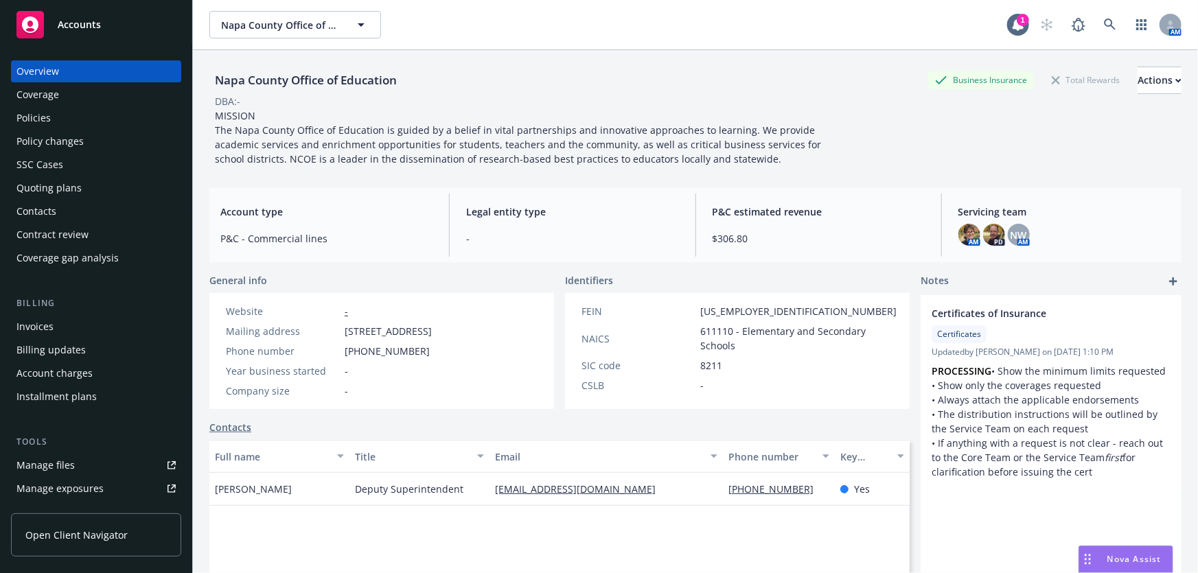
click at [73, 30] on span "Accounts" at bounding box center [79, 24] width 43 height 11
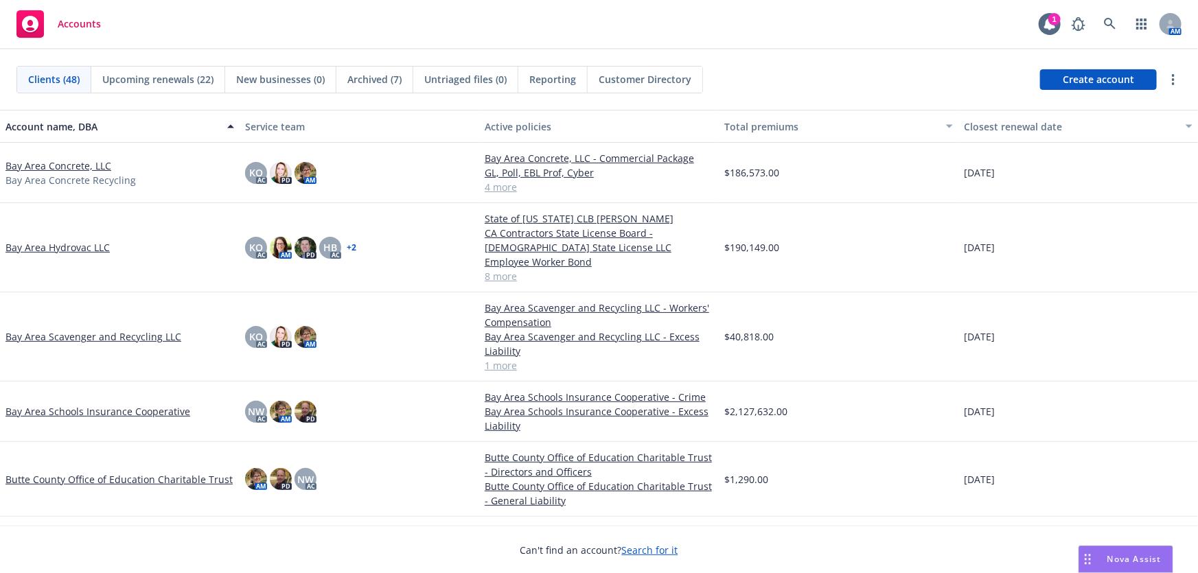
scroll to position [249, 0]
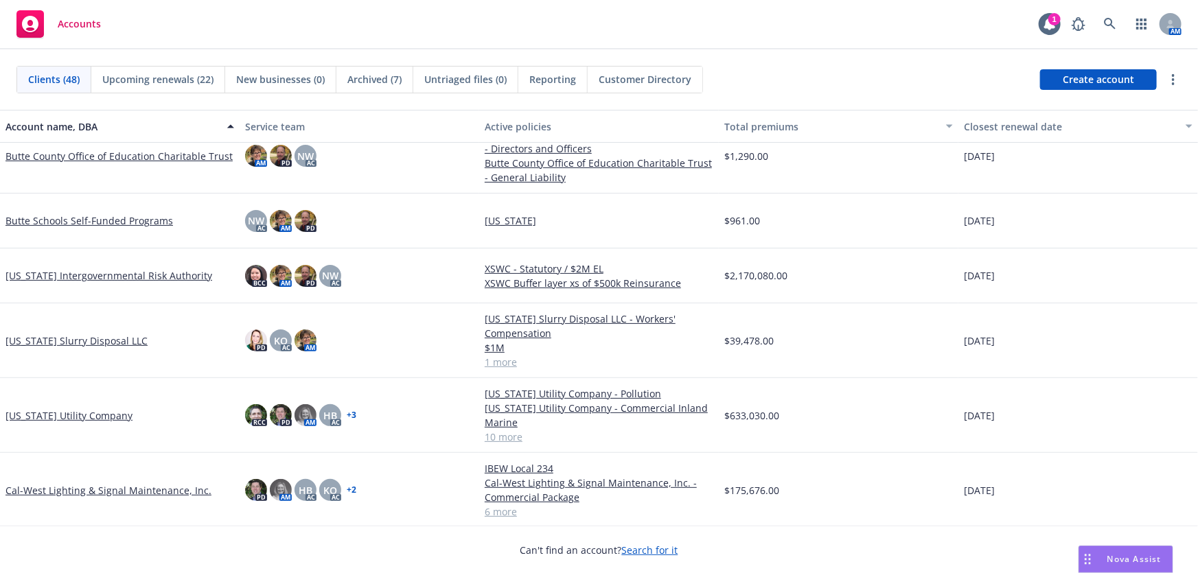
click at [51, 489] on link "Cal-West Lighting & Signal Maintenance, Inc." at bounding box center [108, 490] width 206 height 14
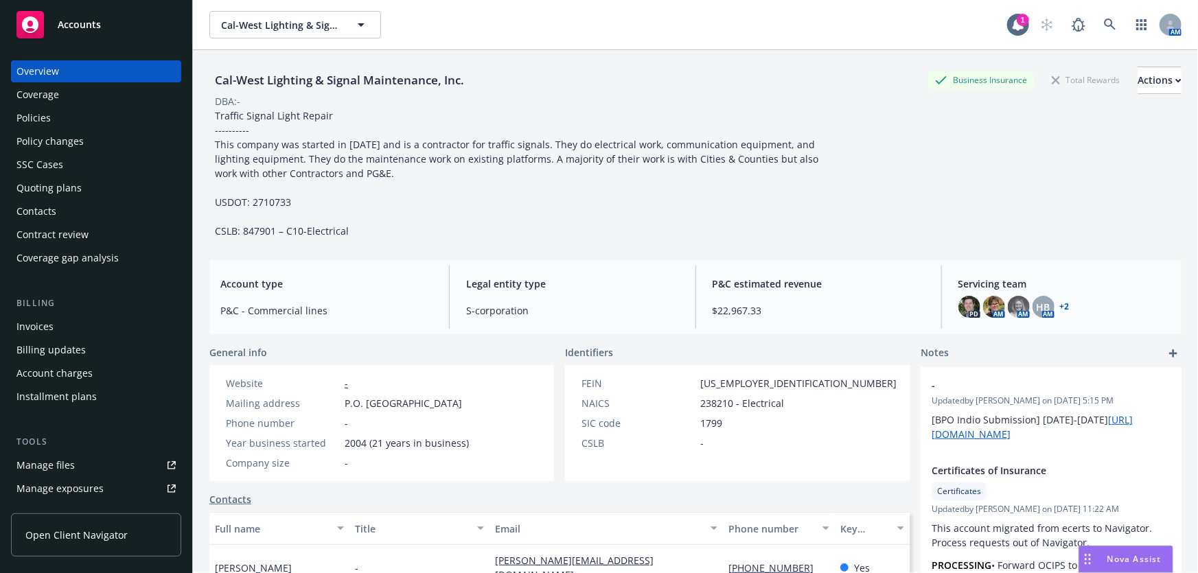
click at [55, 192] on div "Quoting plans" at bounding box center [48, 188] width 65 height 22
